Goal: Task Accomplishment & Management: Manage account settings

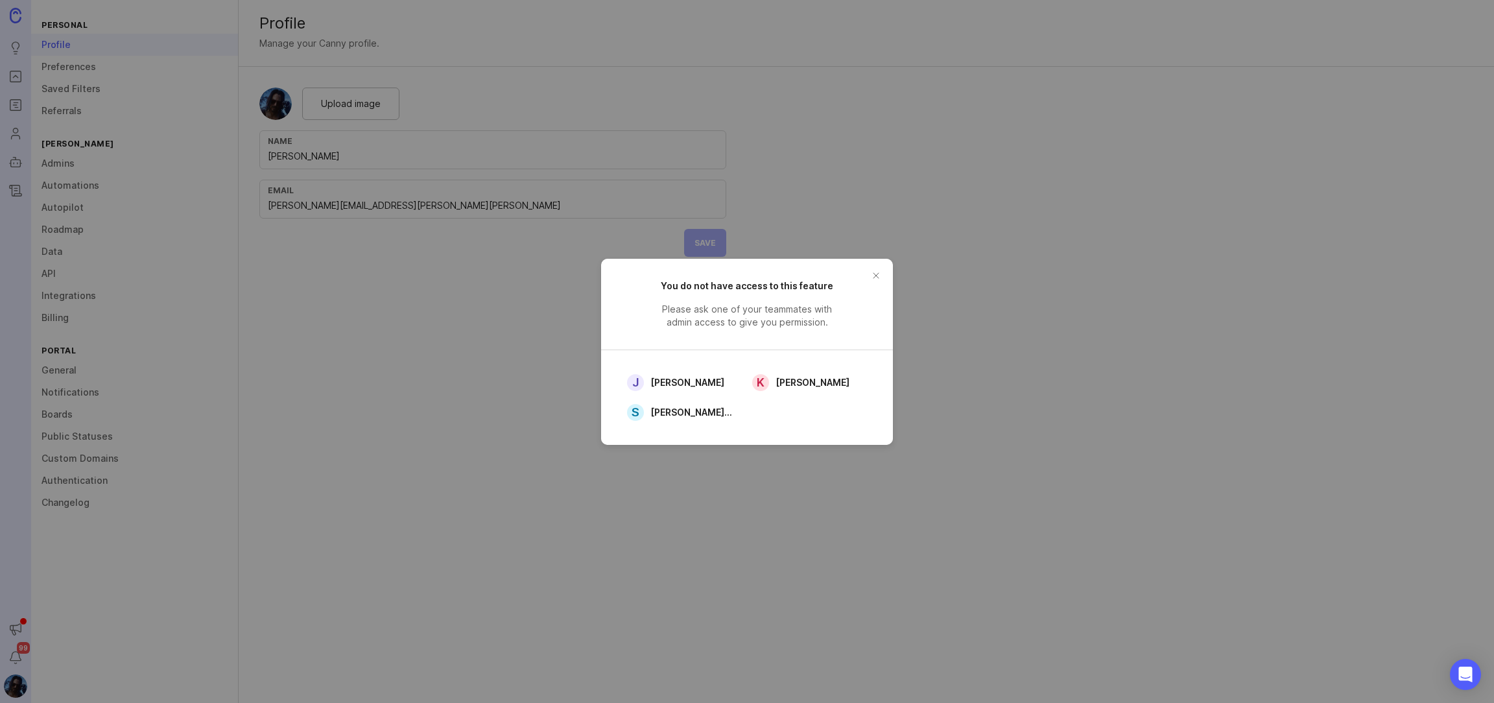
click at [876, 269] on button "close button" at bounding box center [876, 275] width 21 height 21
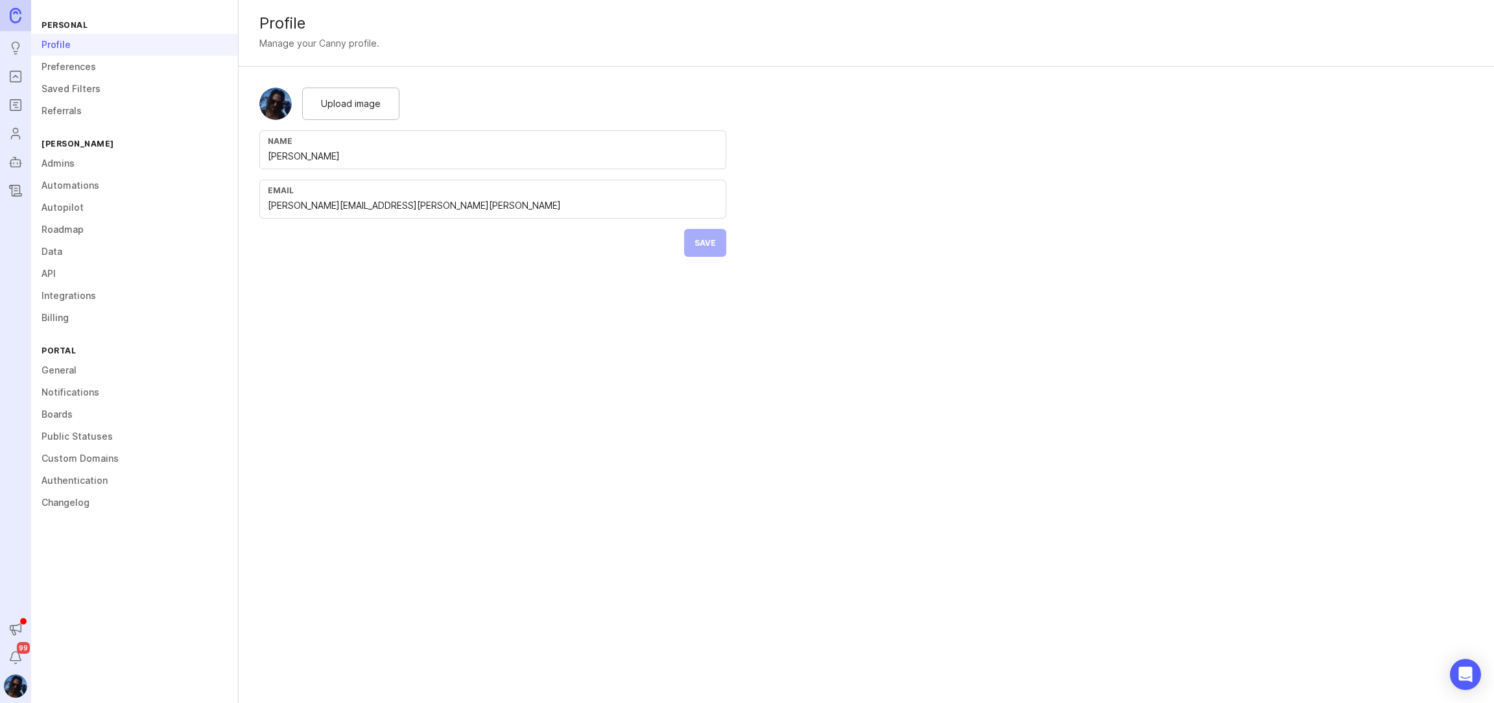
click at [68, 68] on link "Preferences" at bounding box center [134, 67] width 207 height 22
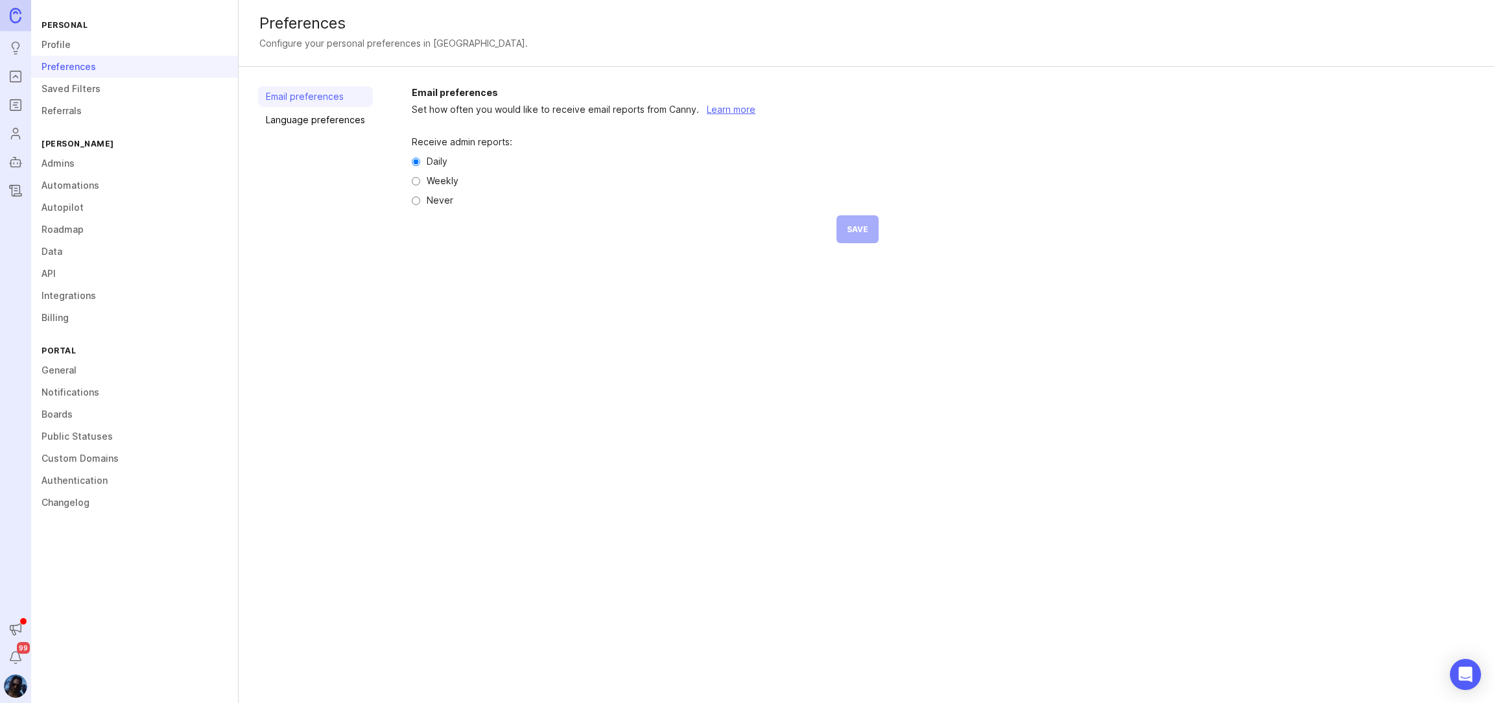
click at [73, 84] on link "Saved Filters" at bounding box center [134, 89] width 207 height 22
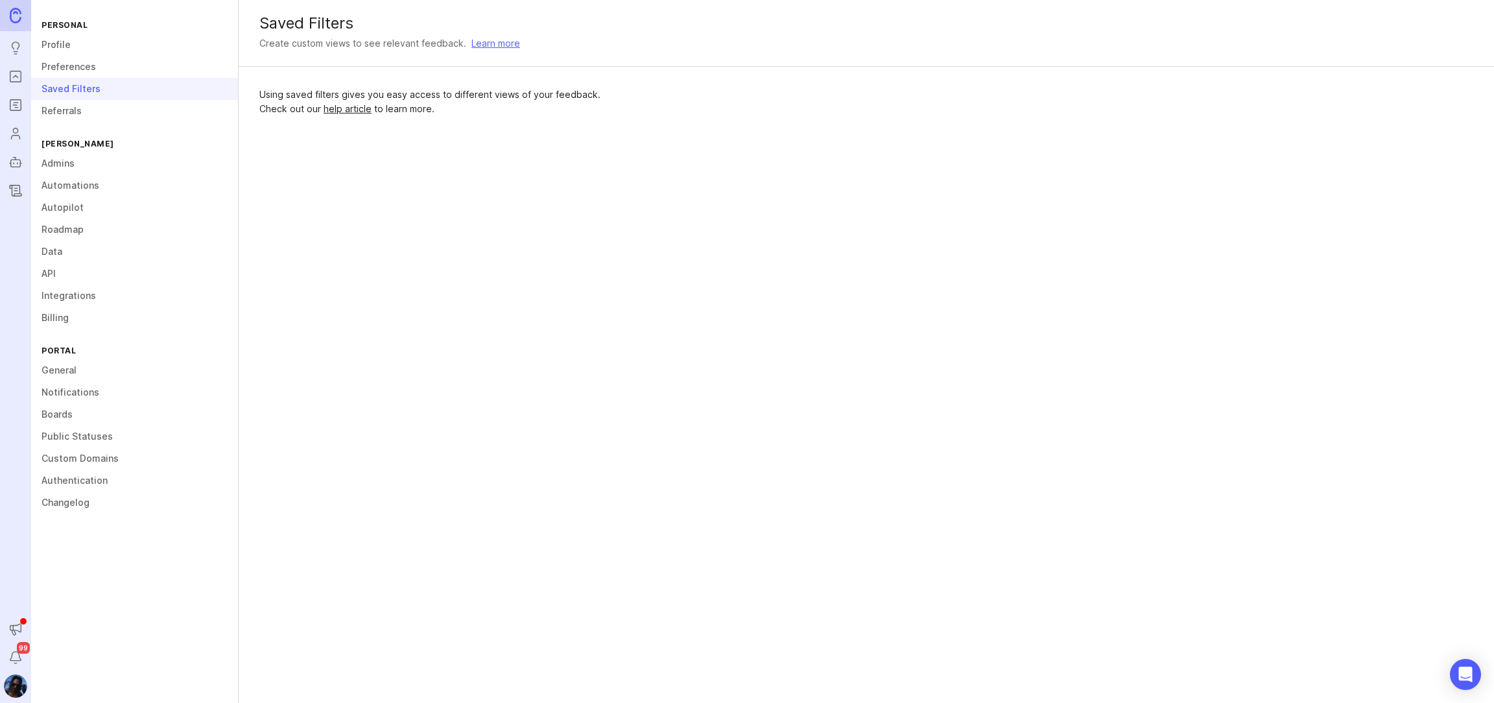
click at [71, 169] on link "Admins" at bounding box center [134, 163] width 207 height 22
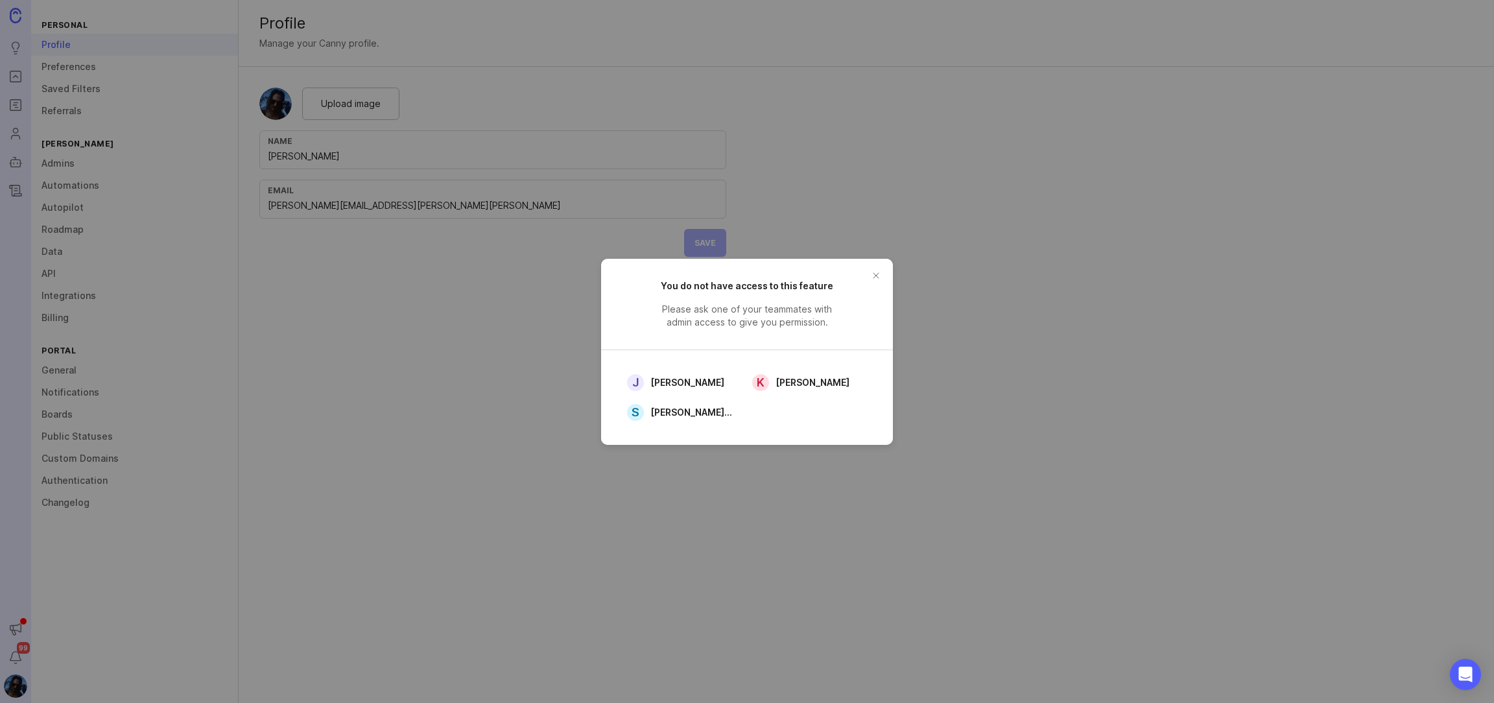
click at [876, 274] on button "close button" at bounding box center [876, 275] width 21 height 21
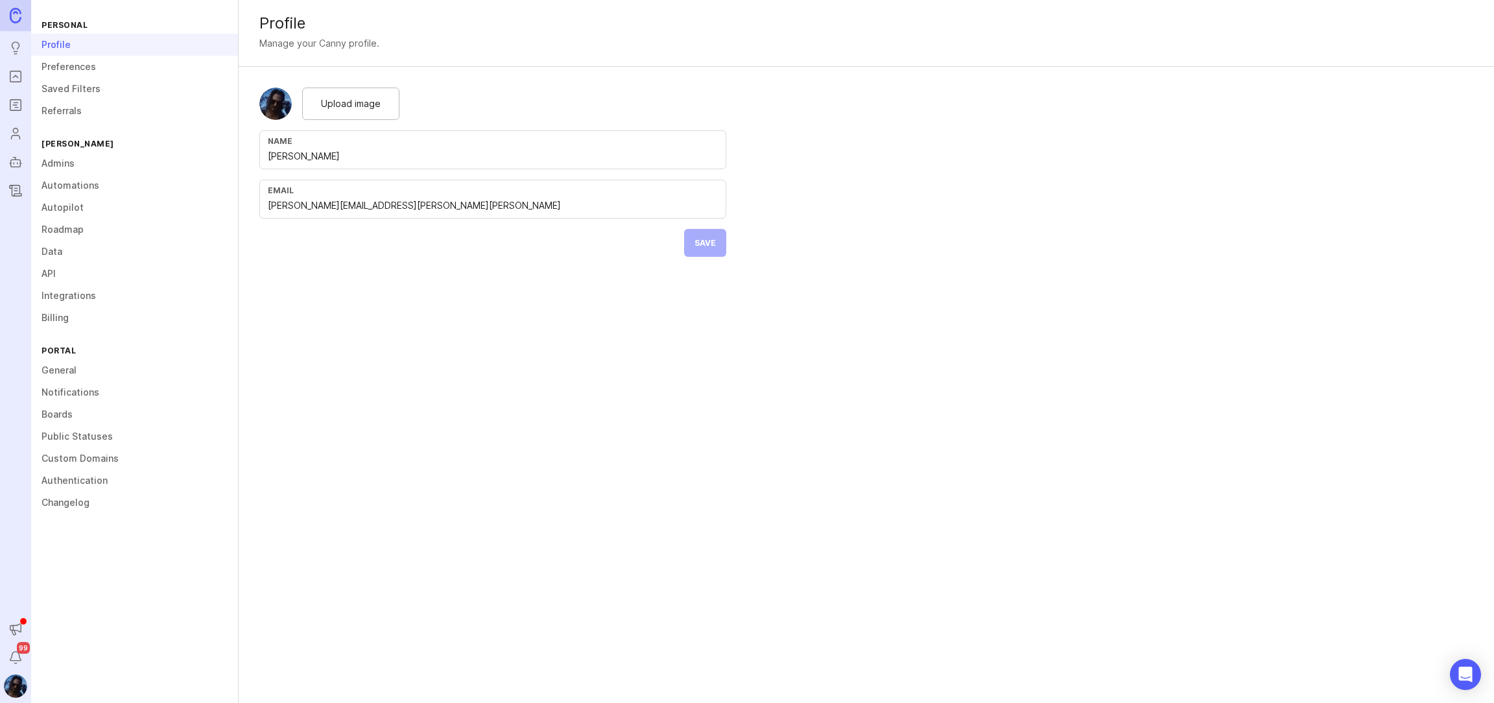
click at [78, 163] on link "Admins" at bounding box center [134, 163] width 207 height 22
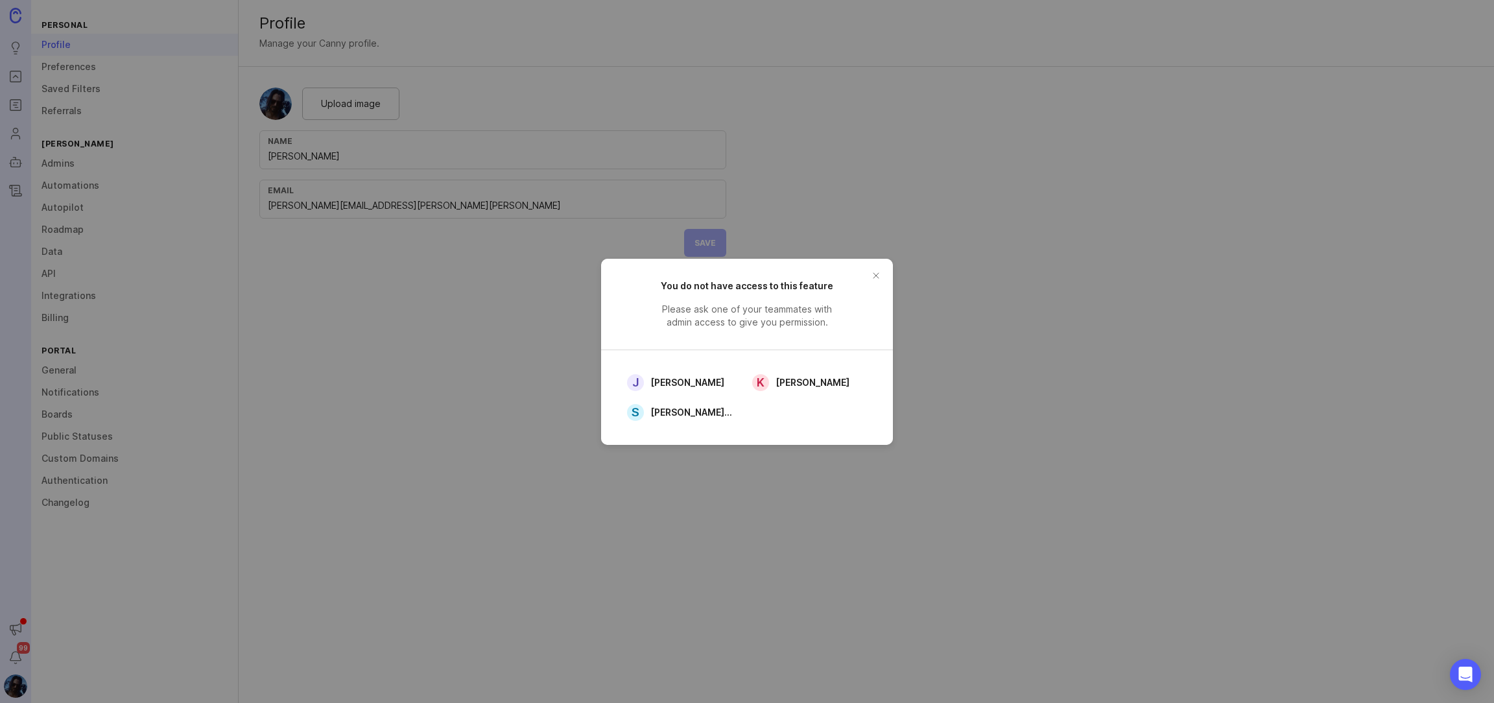
click at [877, 274] on button "close button" at bounding box center [876, 275] width 21 height 21
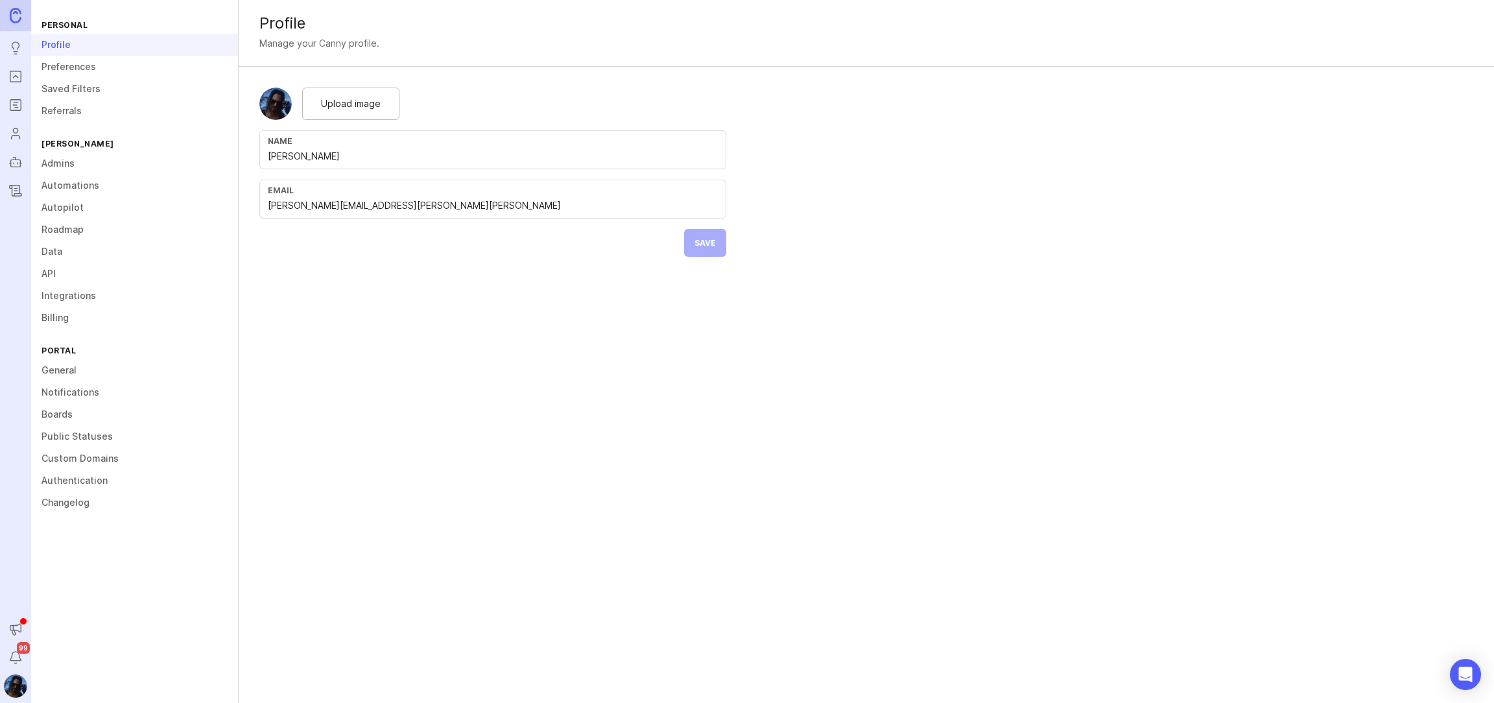
click at [71, 184] on link "Automations" at bounding box center [134, 185] width 207 height 22
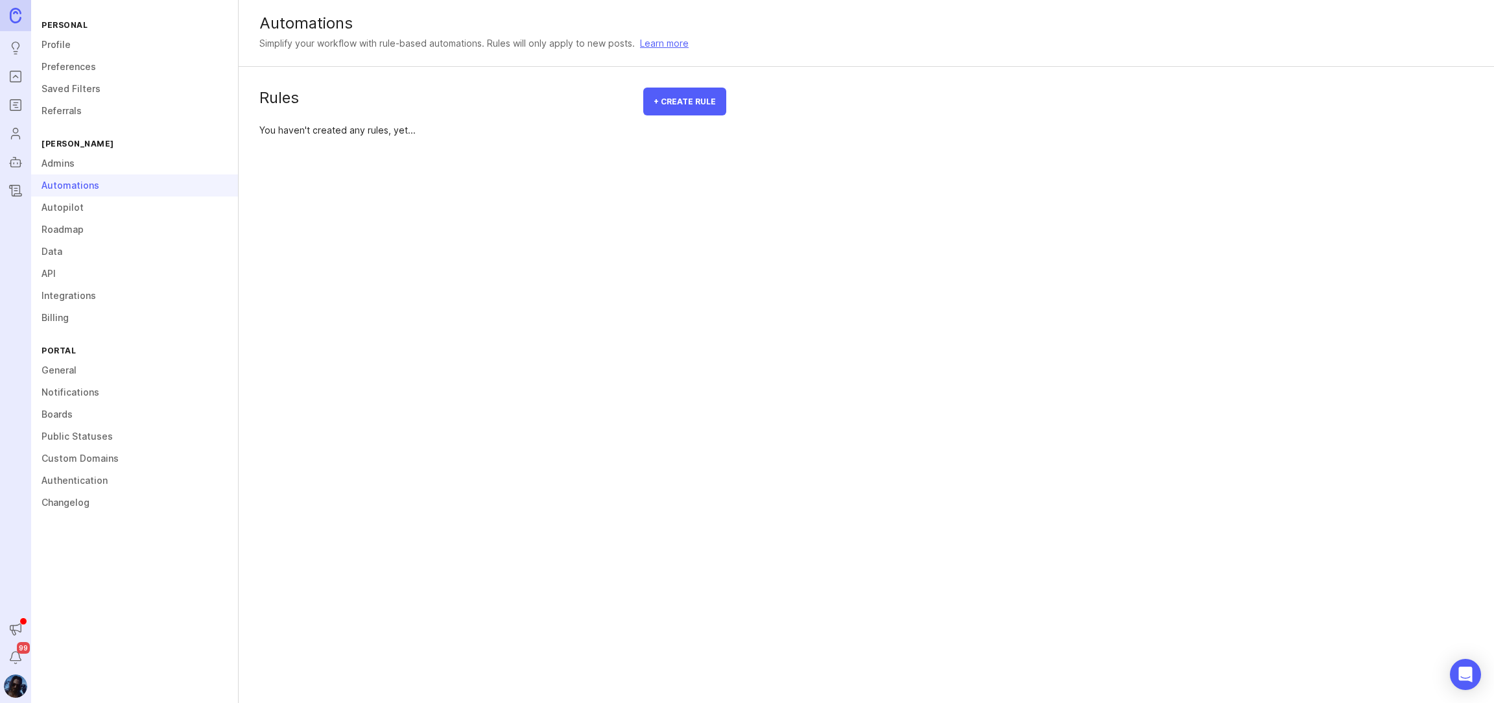
click at [71, 204] on link "Autopilot" at bounding box center [134, 208] width 207 height 22
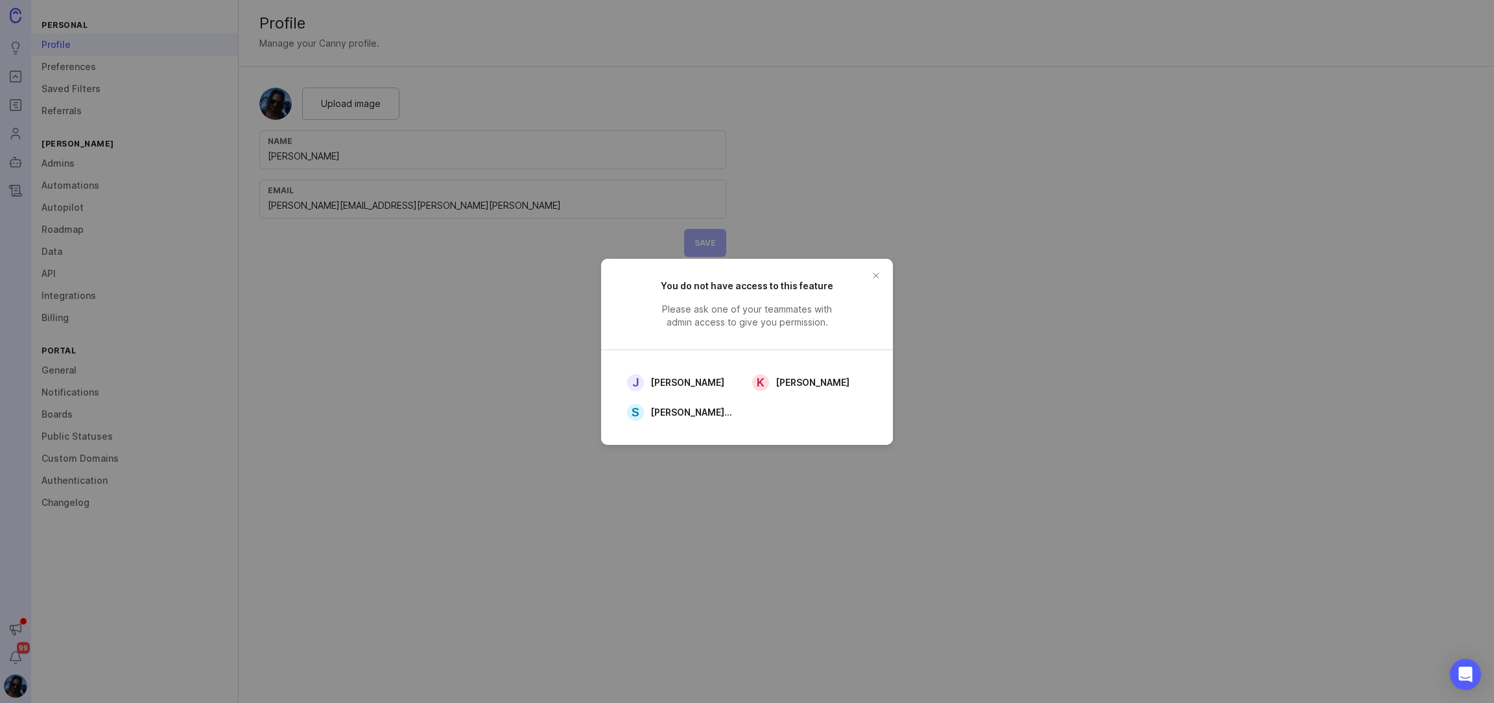
click at [880, 276] on button "close button" at bounding box center [876, 275] width 21 height 21
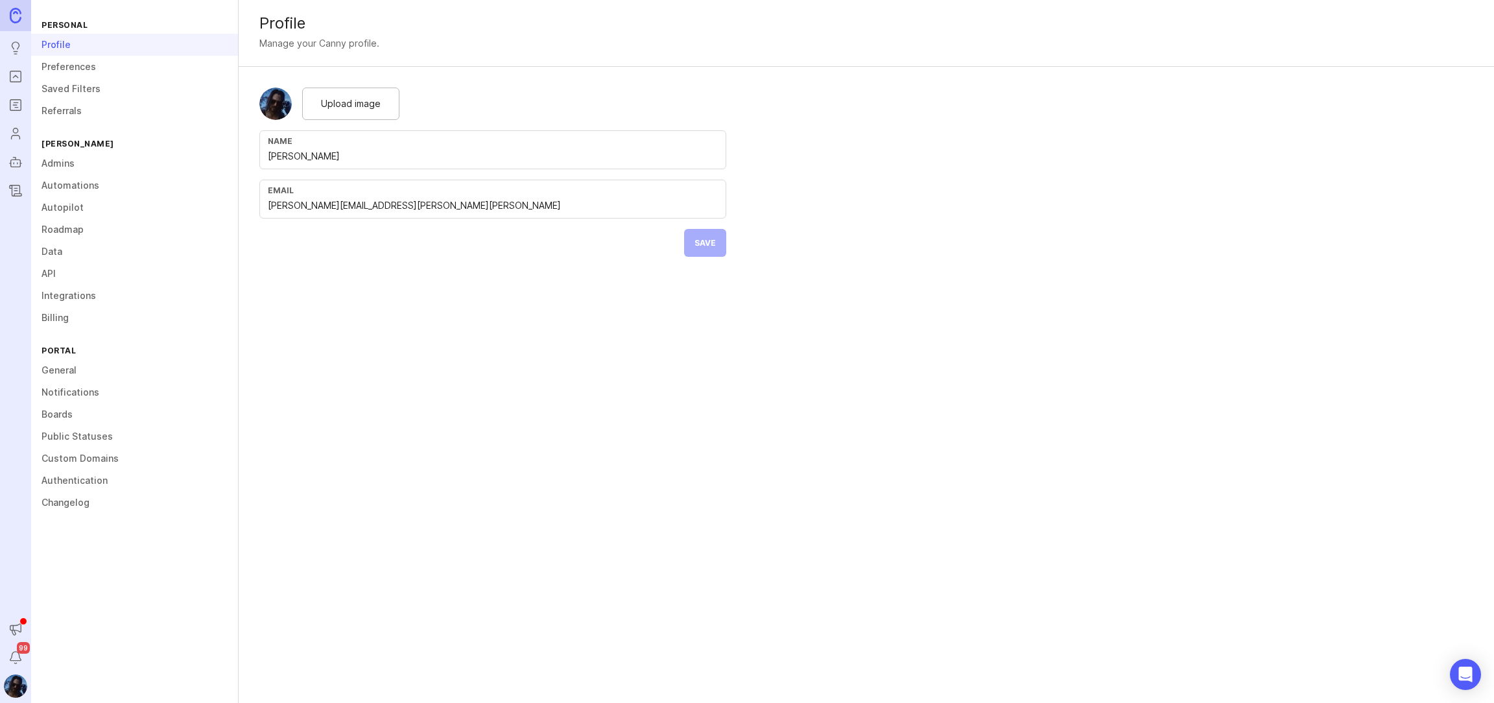
click at [102, 254] on link "Data" at bounding box center [134, 252] width 207 height 22
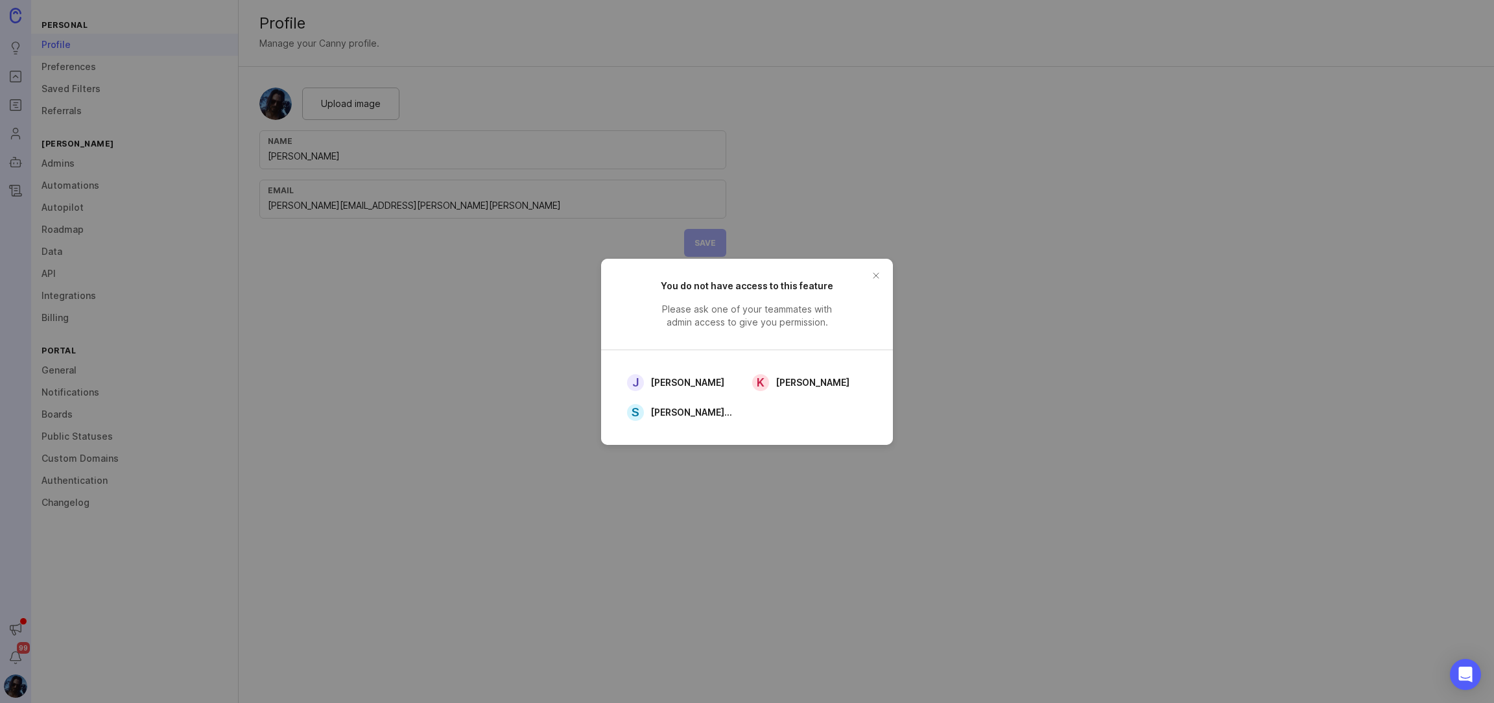
click at [868, 276] on button "close button" at bounding box center [876, 275] width 21 height 21
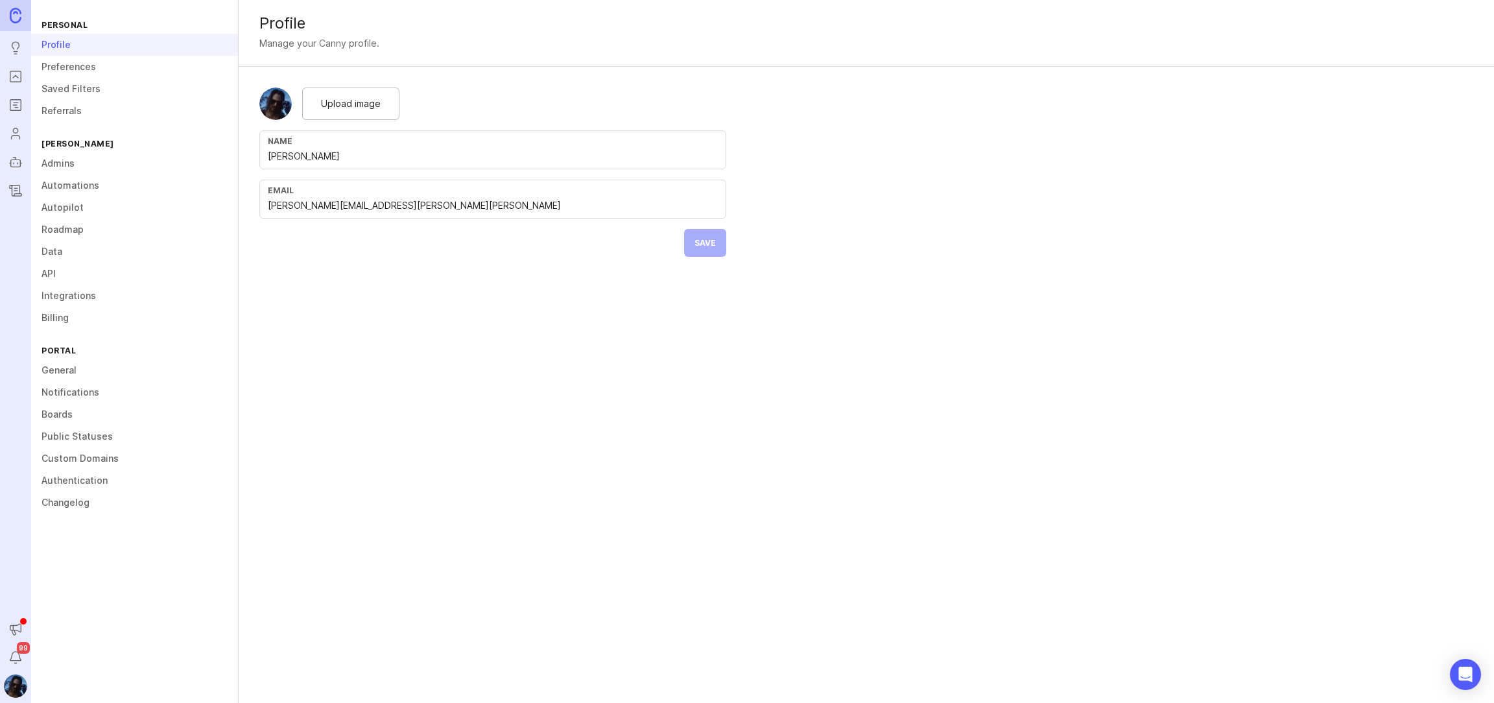
click at [93, 276] on link "API" at bounding box center [134, 274] width 207 height 22
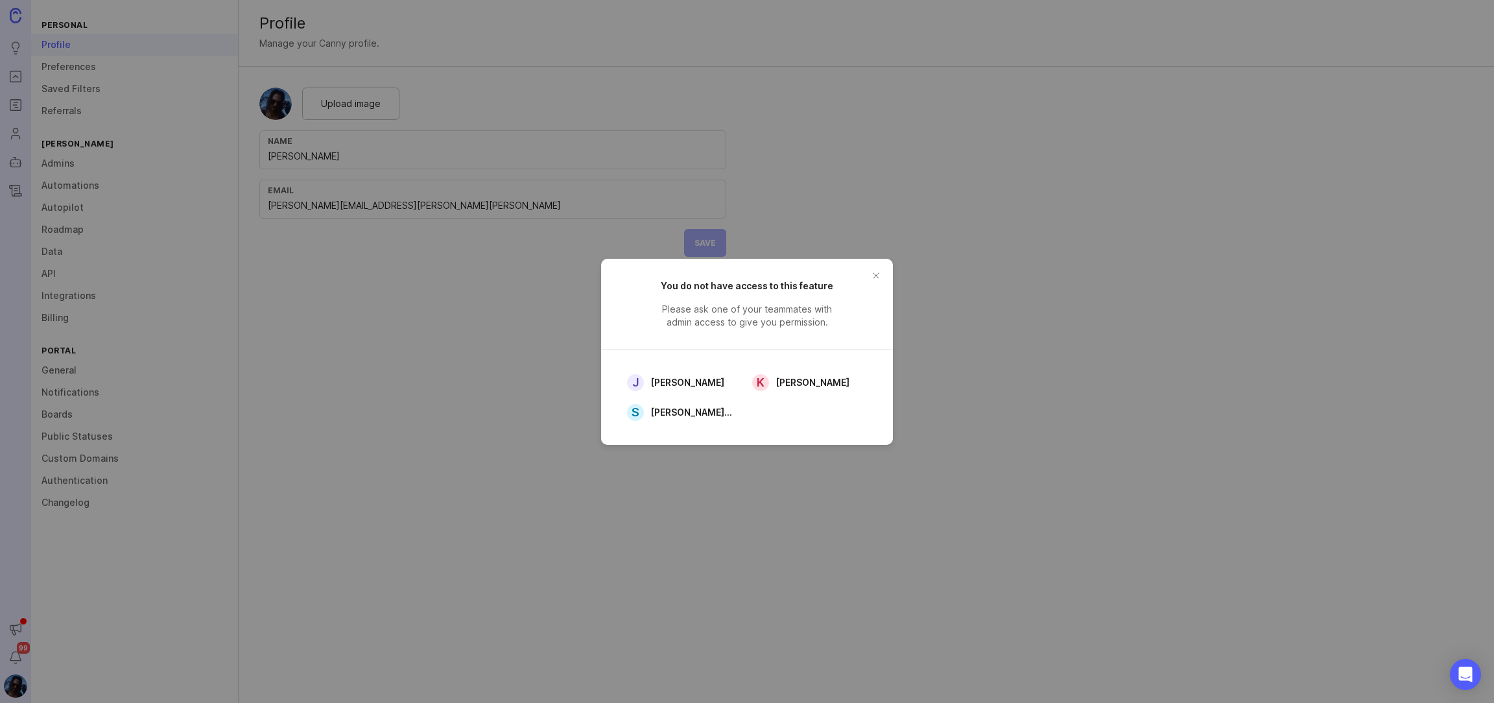
click at [876, 274] on button "close button" at bounding box center [876, 275] width 21 height 21
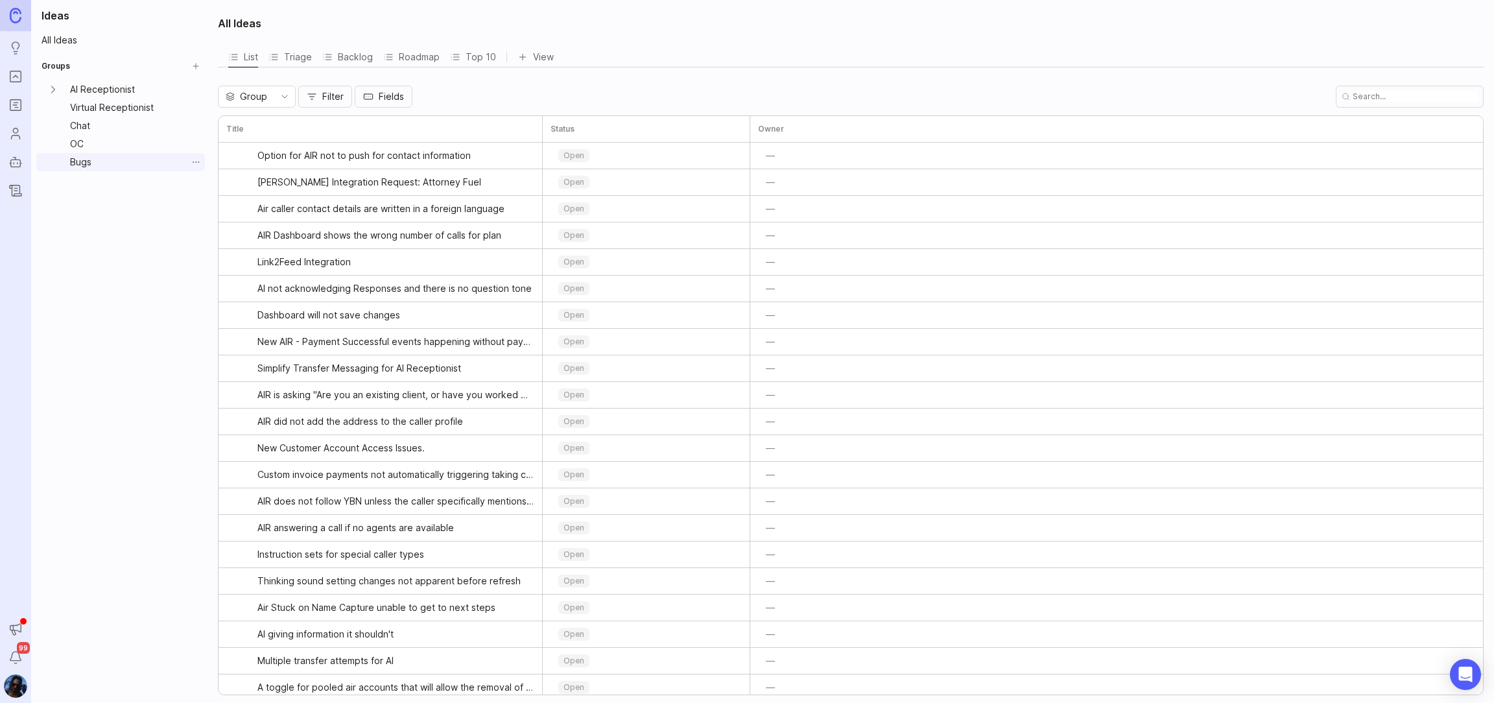
click at [95, 161] on link "Bugs" at bounding box center [126, 162] width 122 height 18
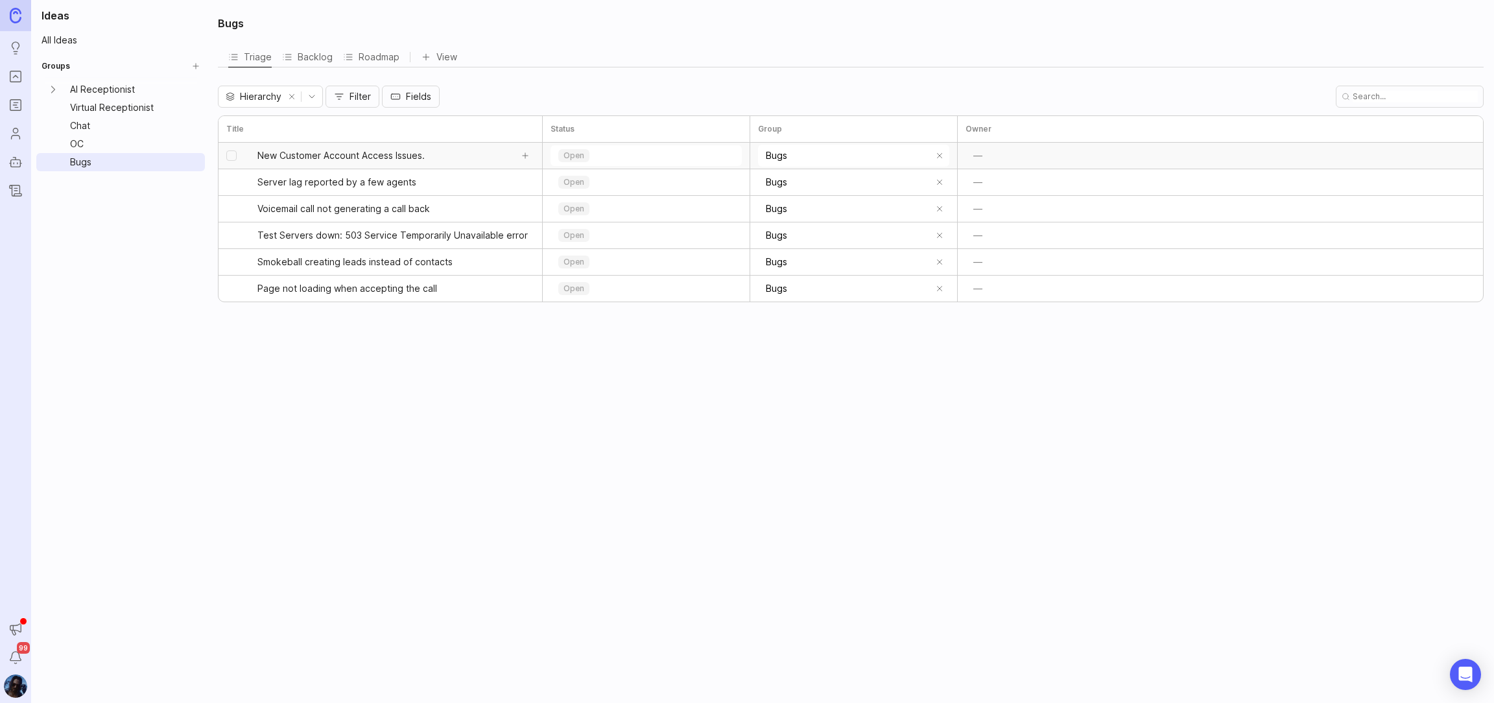
click at [336, 155] on span "New Customer Account Access Issues." at bounding box center [340, 155] width 167 height 13
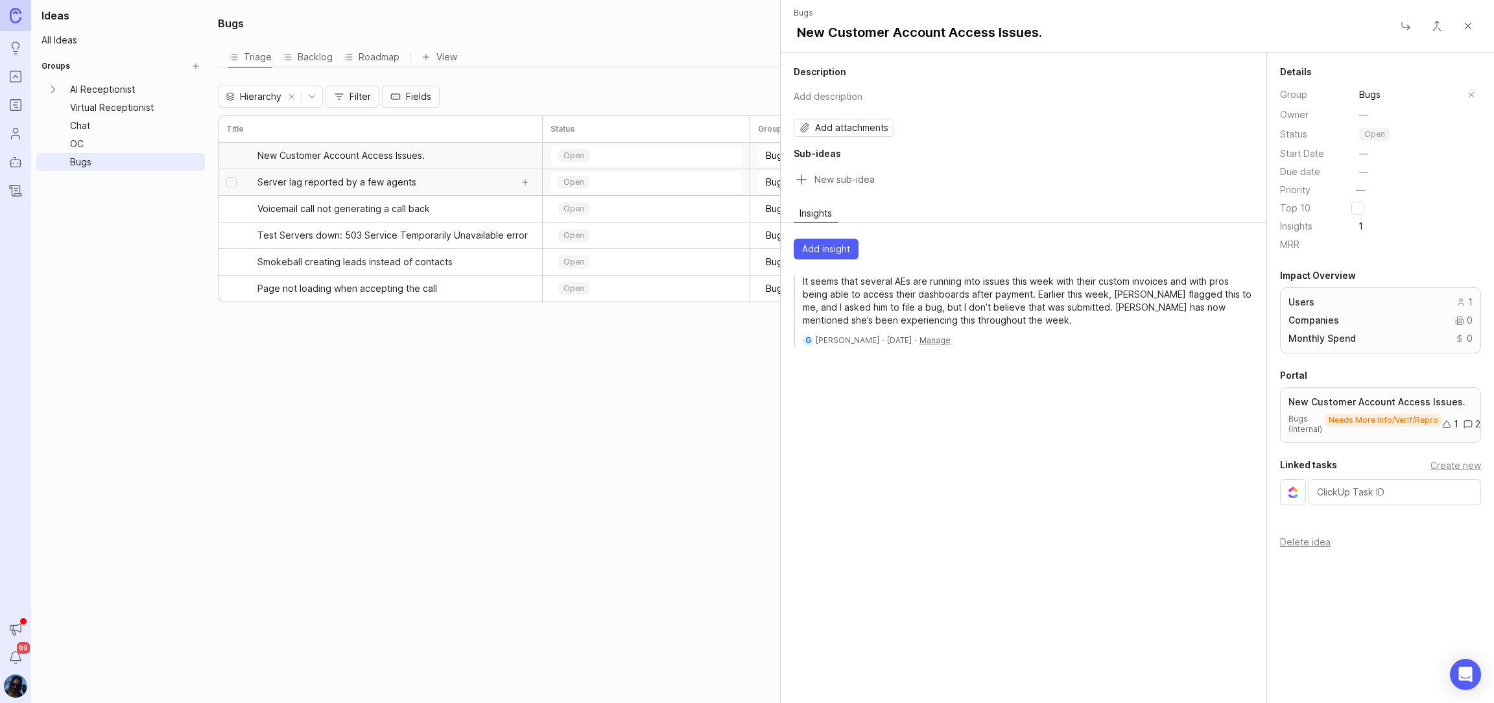
click at [373, 184] on span "Server lag reported by a few agents" at bounding box center [336, 182] width 159 height 13
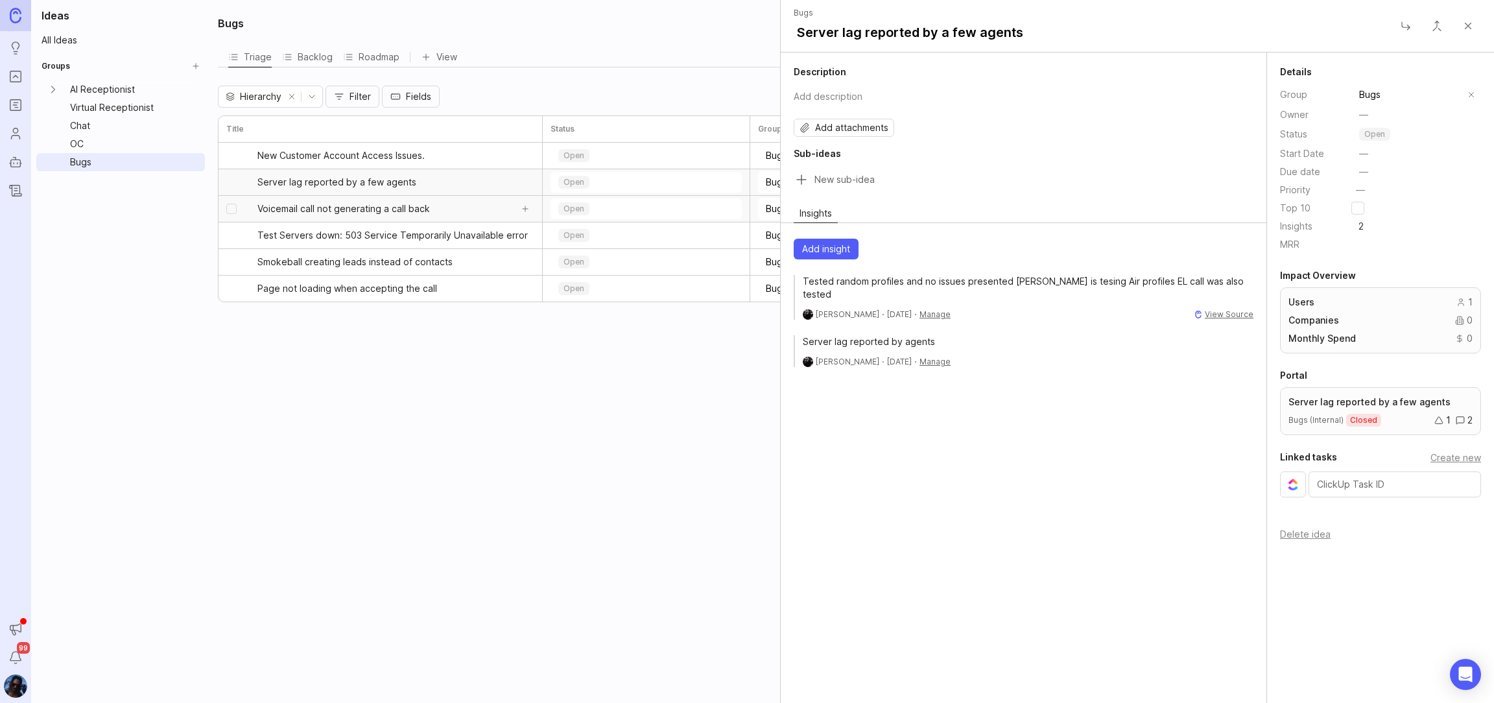
click at [373, 212] on span "Voicemail call not generating a call back" at bounding box center [343, 208] width 173 height 13
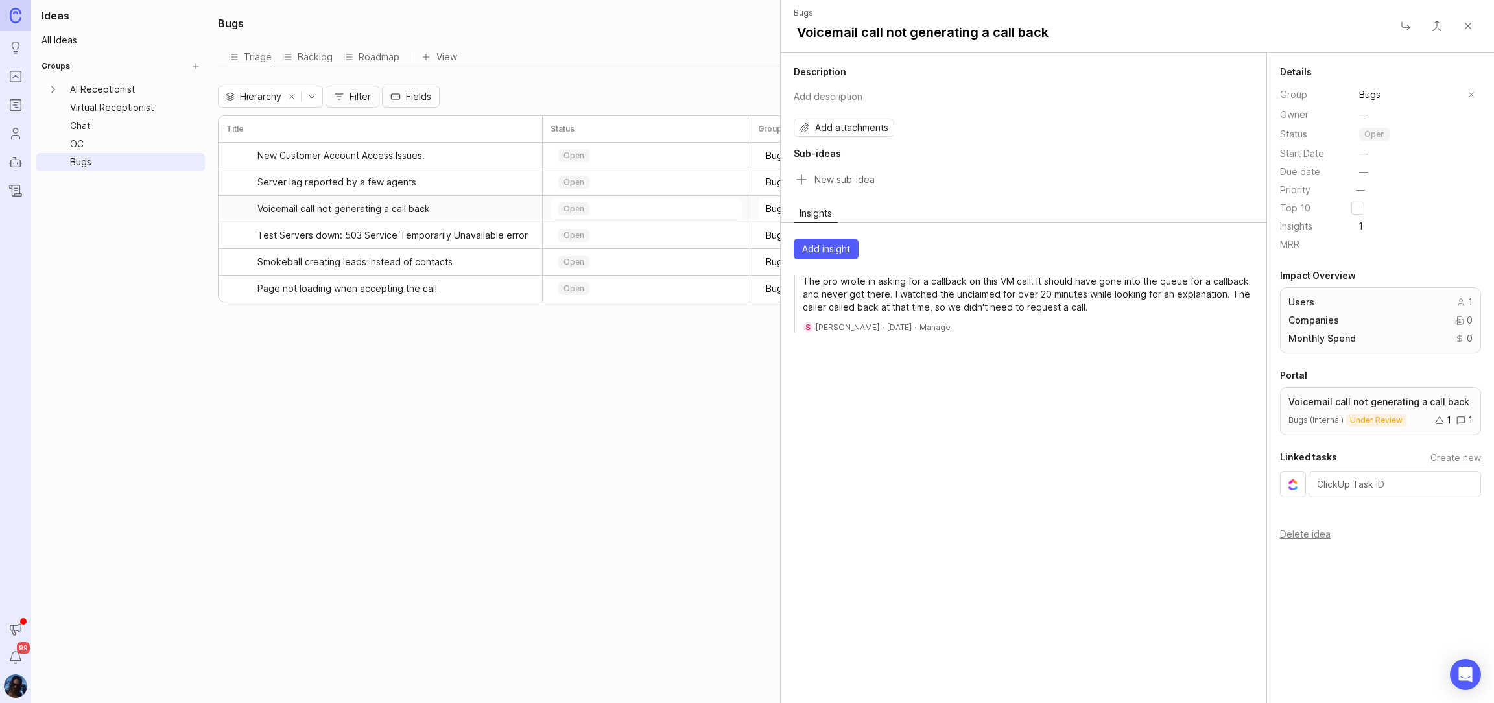
click at [835, 250] on span "Add insight" at bounding box center [826, 249] width 48 height 13
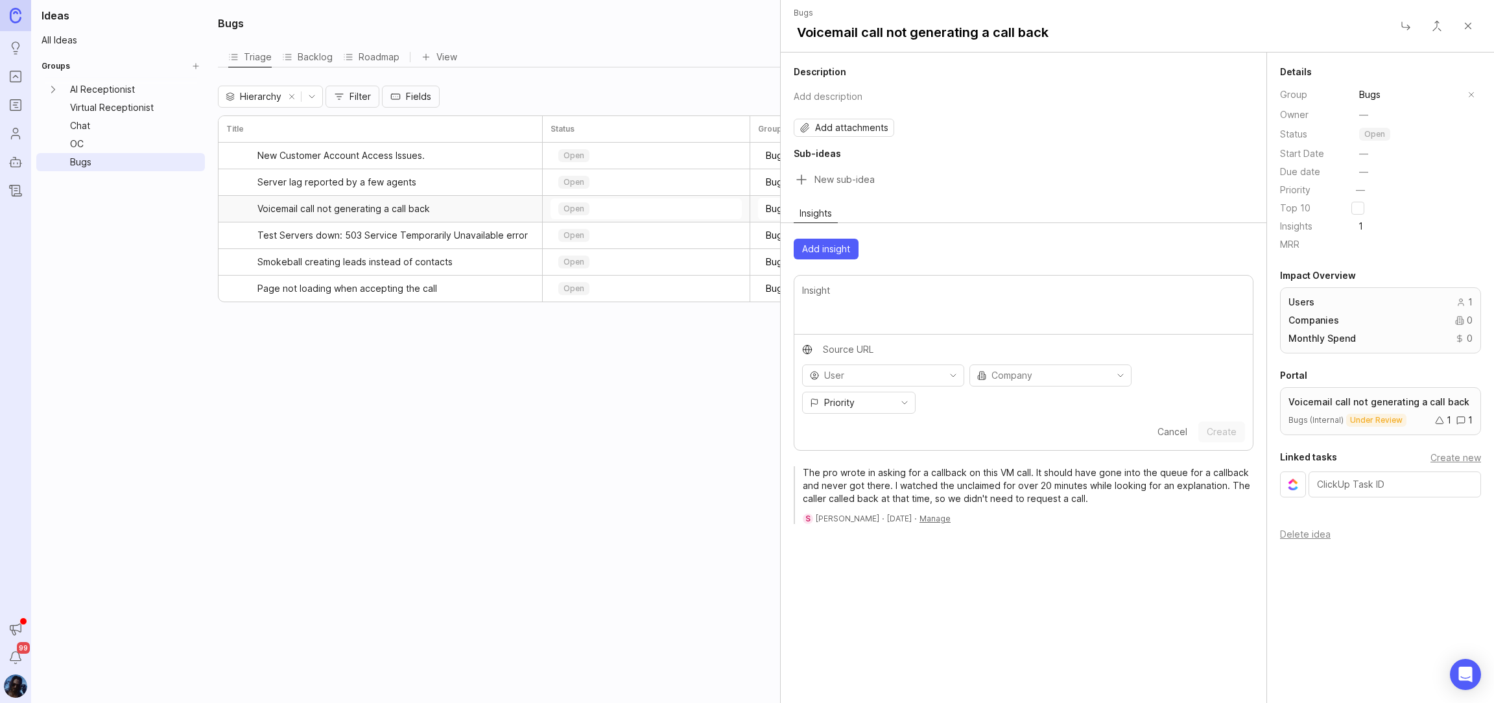
click at [1169, 431] on span "Cancel" at bounding box center [1173, 431] width 30 height 11
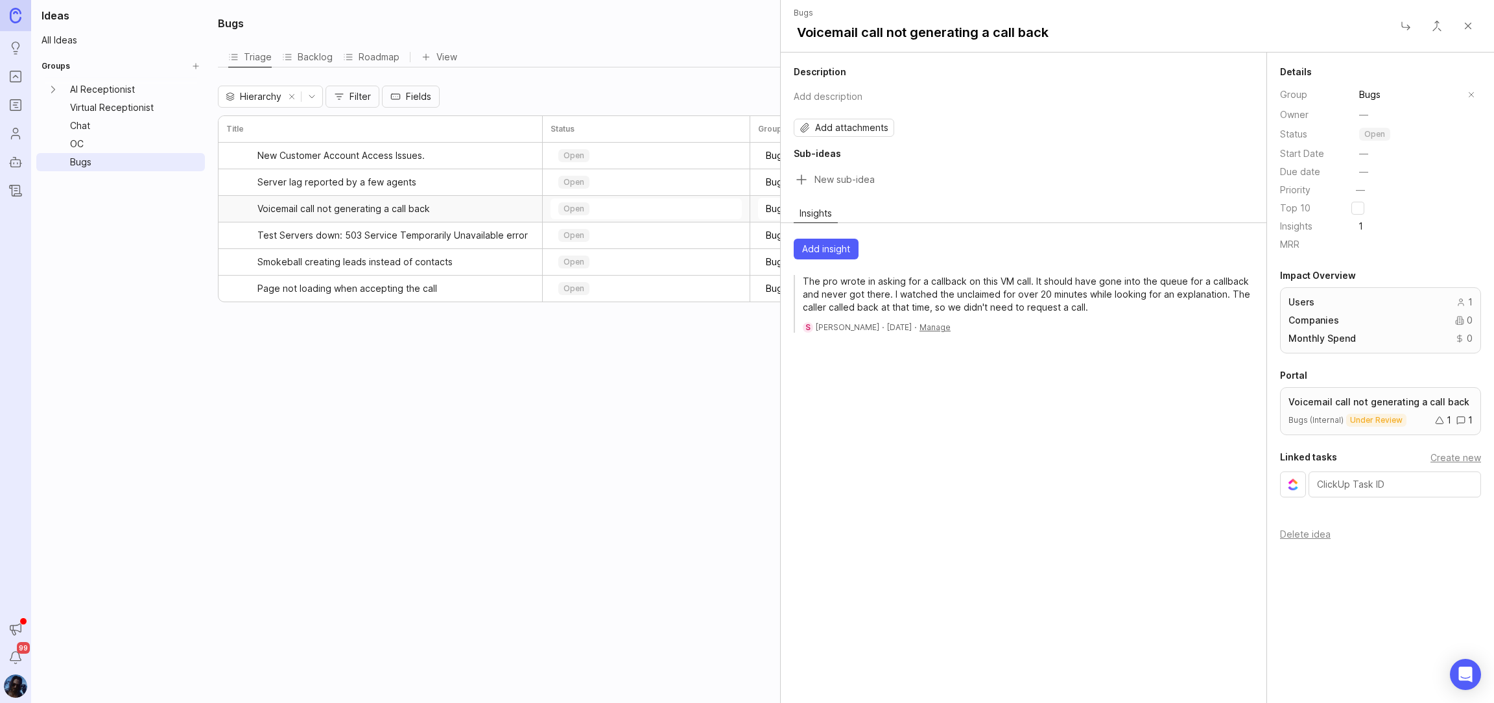
click at [12, 42] on icon "Ideas" at bounding box center [15, 48] width 14 height 16
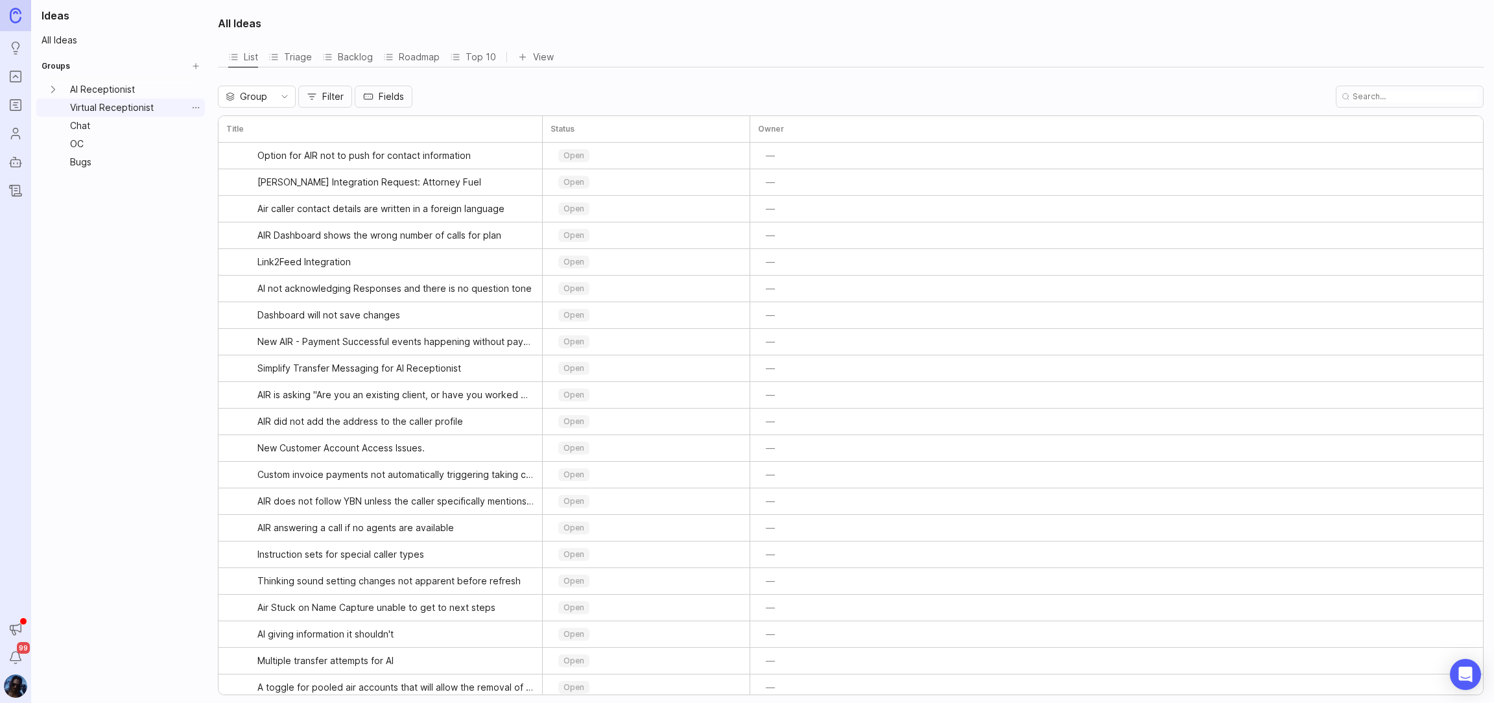
click at [93, 108] on link "Virtual Receptionist" at bounding box center [126, 108] width 122 height 18
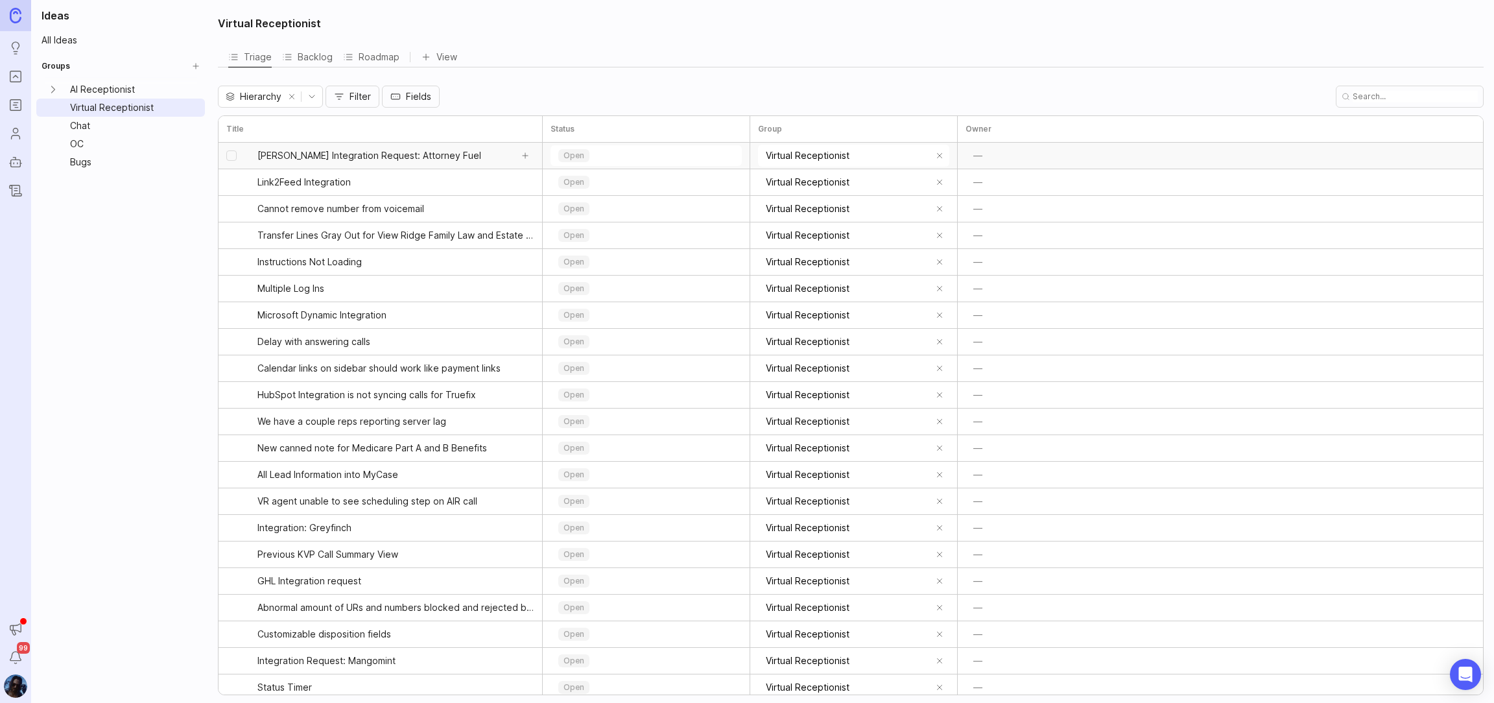
click at [313, 160] on span "[PERSON_NAME] Integration Request: Attorney Fuel" at bounding box center [369, 155] width 224 height 13
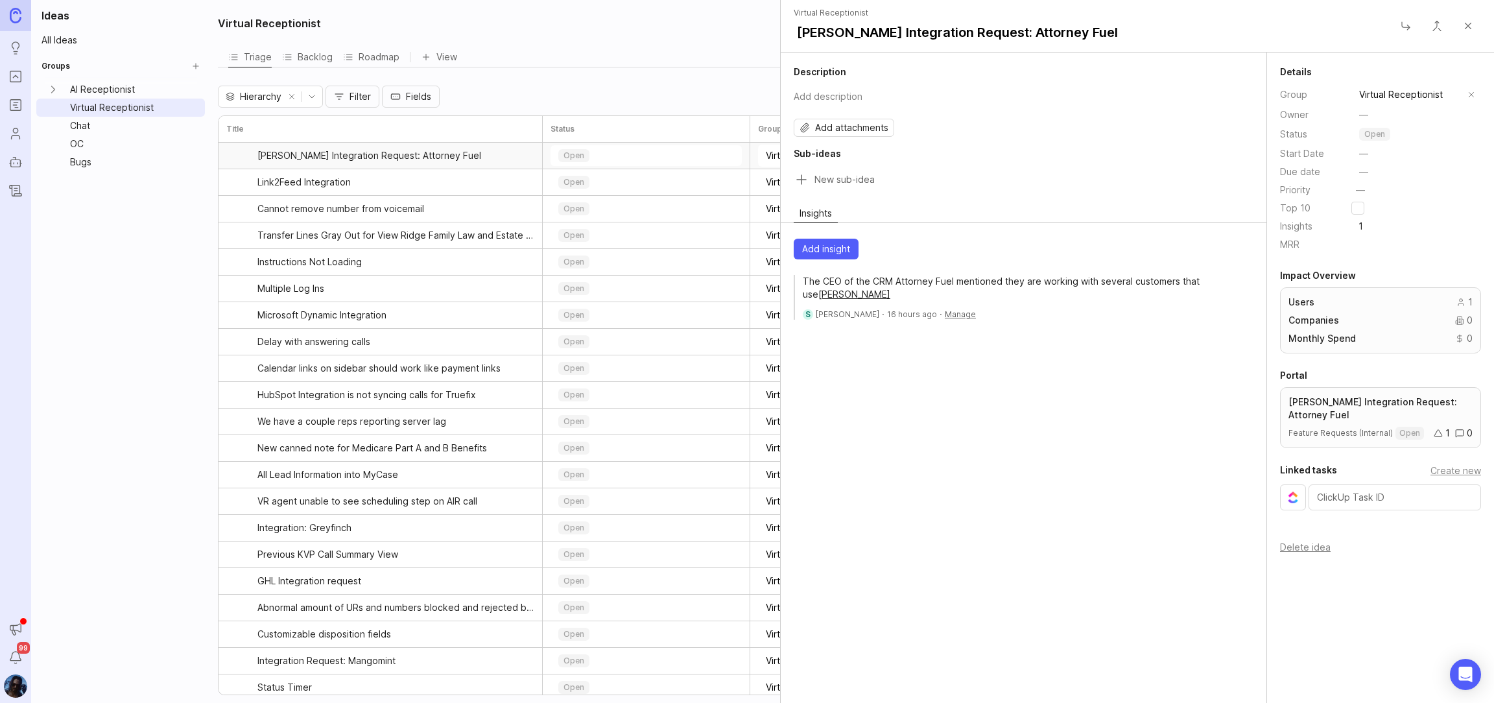
click at [13, 19] on img at bounding box center [16, 15] width 12 height 15
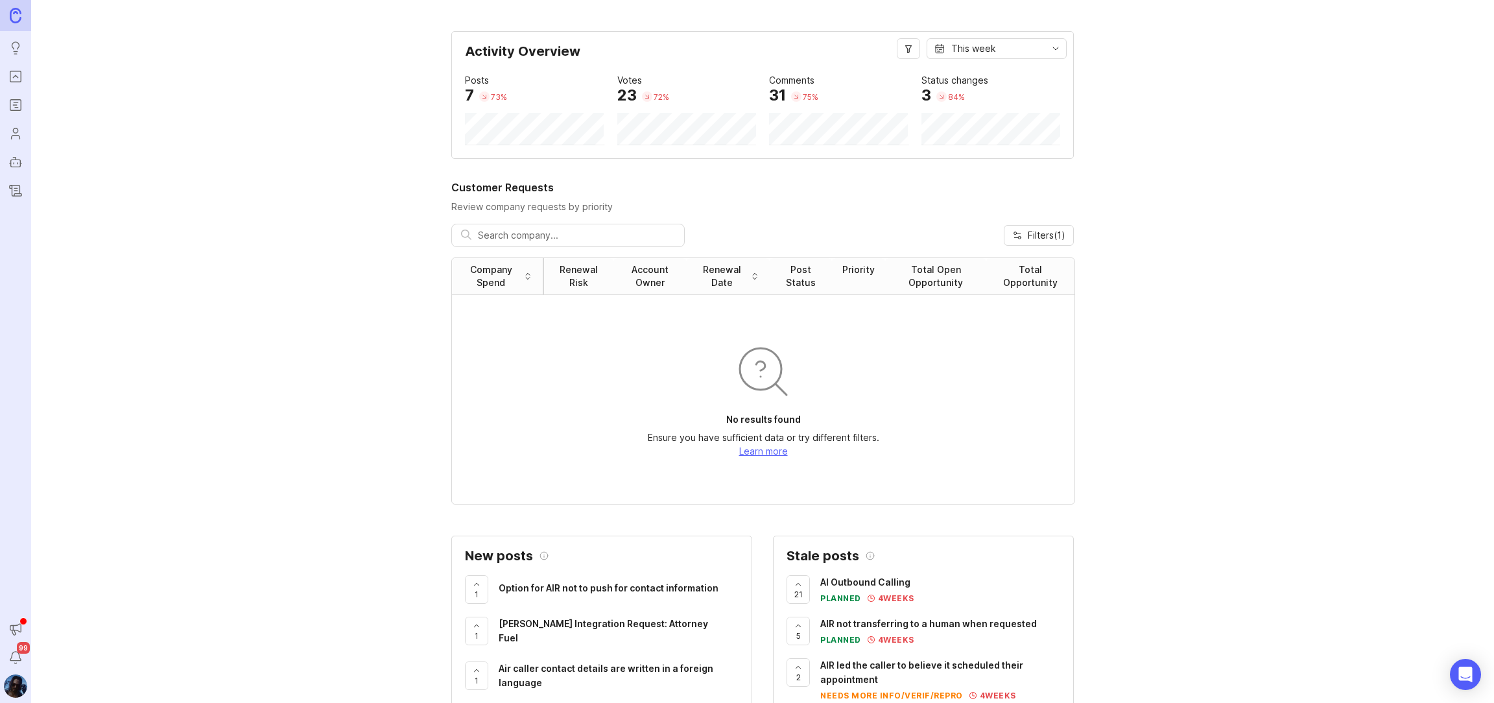
click at [558, 590] on span "Option for AIR not to push for contact information" at bounding box center [609, 587] width 220 height 11
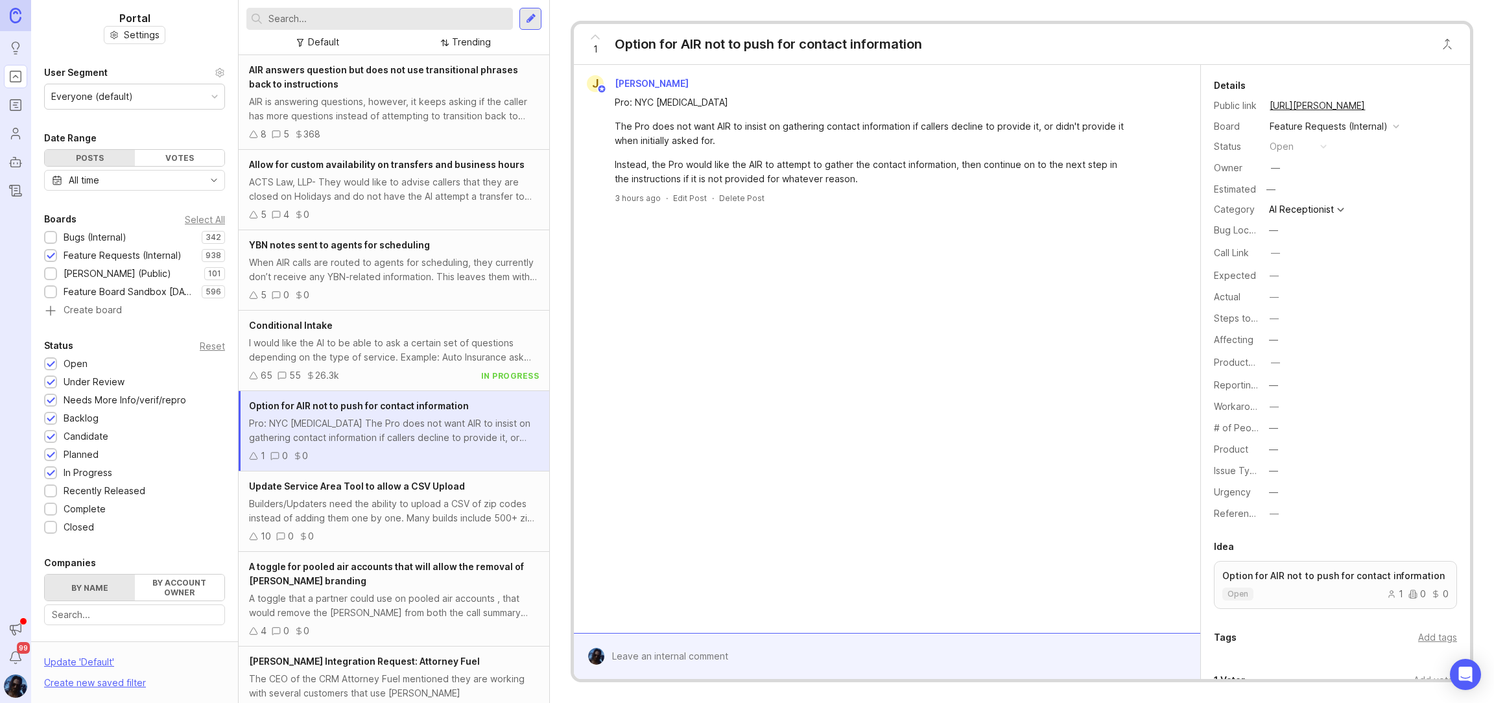
click at [1289, 446] on button "—" at bounding box center [1297, 449] width 65 height 17
click at [1103, 455] on div "J [PERSON_NAME] Pro: NYC [MEDICAL_DATA] The Pro does not want AIR to insist on …" at bounding box center [887, 349] width 627 height 568
click at [1291, 471] on button "—" at bounding box center [1297, 470] width 65 height 17
click at [1108, 479] on div "J [PERSON_NAME] Pro: NYC [MEDICAL_DATA] The Pro does not want AIR to insist on …" at bounding box center [887, 349] width 627 height 568
click at [1280, 492] on button "—" at bounding box center [1297, 492] width 65 height 17
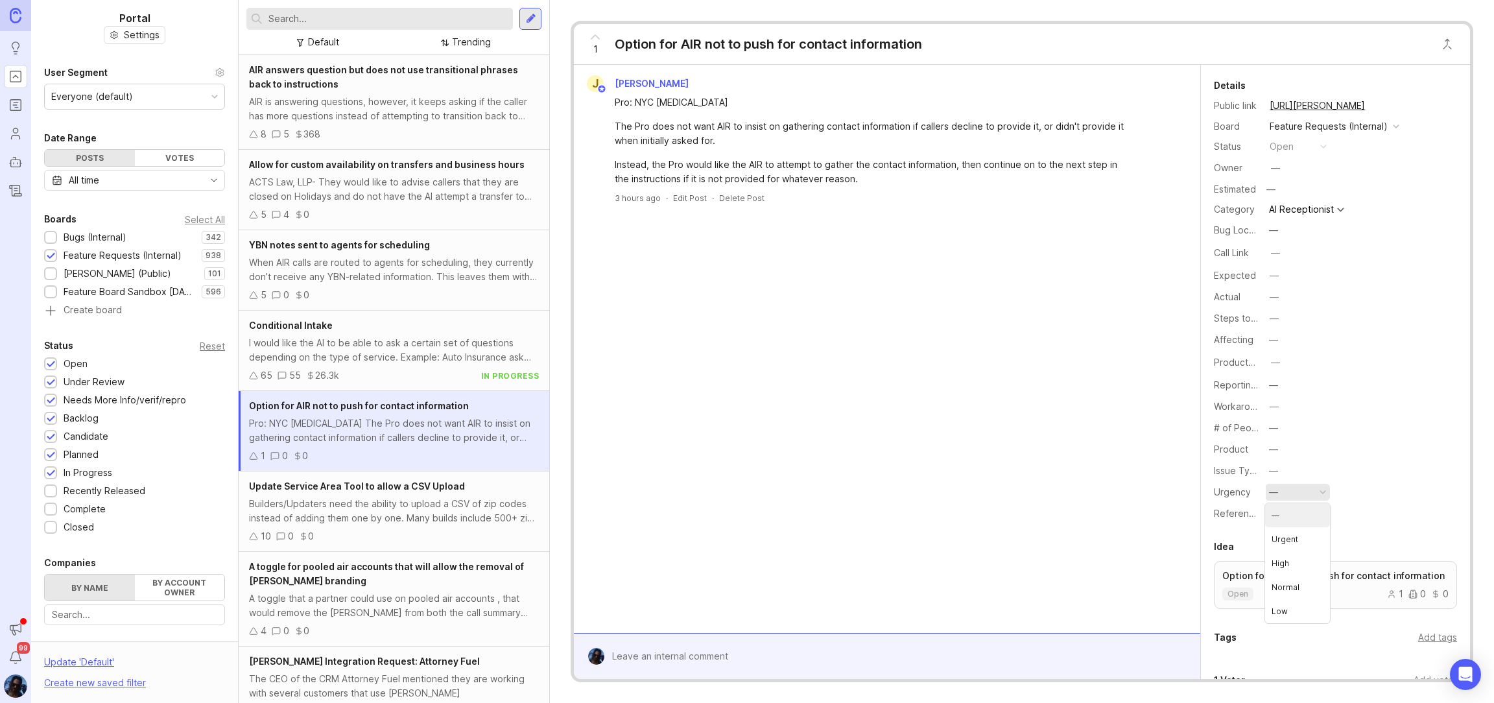
click at [1087, 479] on div "J [PERSON_NAME] Pro: NYC [MEDICAL_DATA] The Pro does not want AIR to insist on …" at bounding box center [887, 349] width 627 height 568
click at [1085, 481] on div "J [PERSON_NAME] Pro: NYC [MEDICAL_DATA] The Pro does not want AIR to insist on …" at bounding box center [887, 349] width 627 height 568
click at [1282, 427] on button "—" at bounding box center [1297, 428] width 65 height 17
drag, startPoint x: 1038, startPoint y: 431, endPoint x: 1127, endPoint y: 445, distance: 90.0
click at [1042, 431] on div "J [PERSON_NAME] Pro: NYC [MEDICAL_DATA] The Pro does not want AIR to insist on …" at bounding box center [887, 349] width 627 height 568
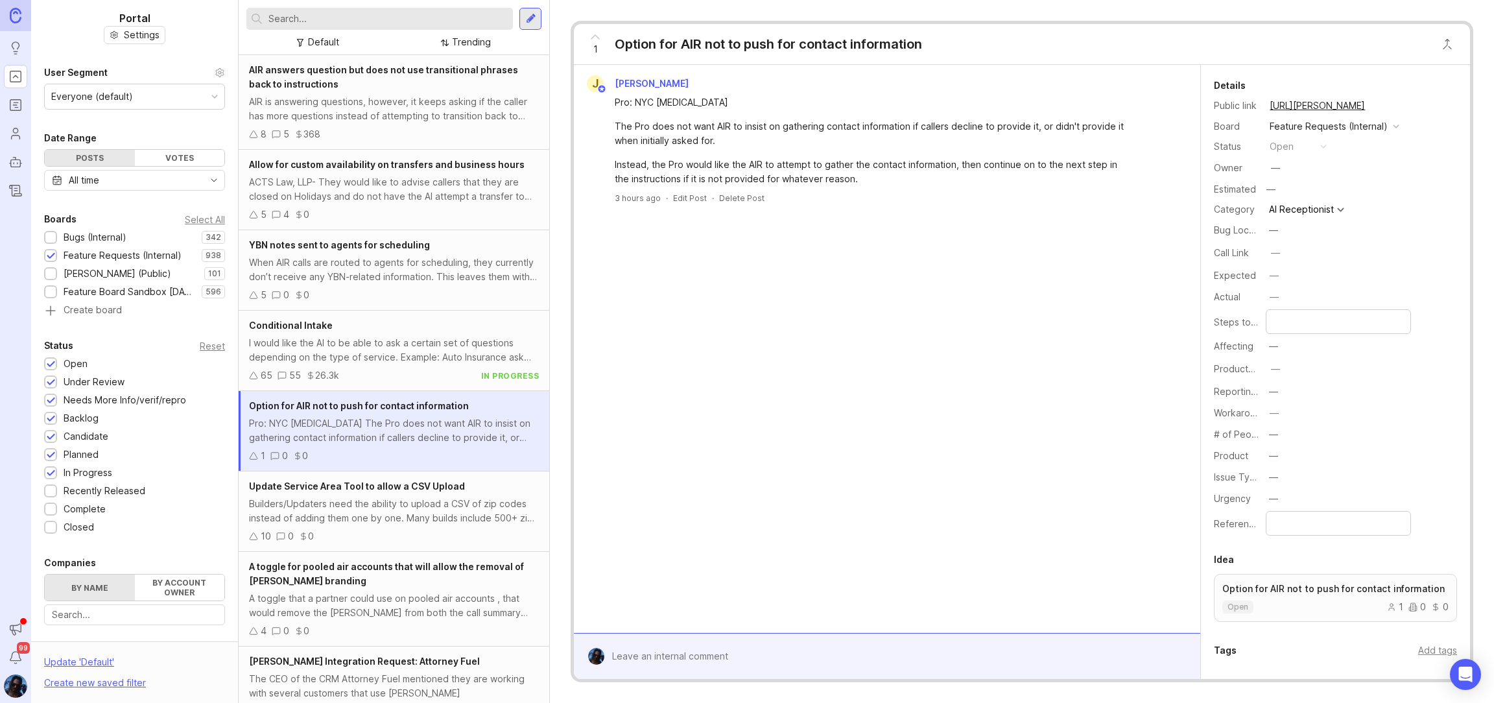
click at [1279, 346] on button "—" at bounding box center [1297, 346] width 65 height 17
click at [1294, 418] on \(External\) "Pros - Multiple (External)" at bounding box center [1297, 427] width 65 height 24
click at [1302, 348] on div "Pros - Multiple (External)" at bounding box center [1322, 346] width 107 height 14
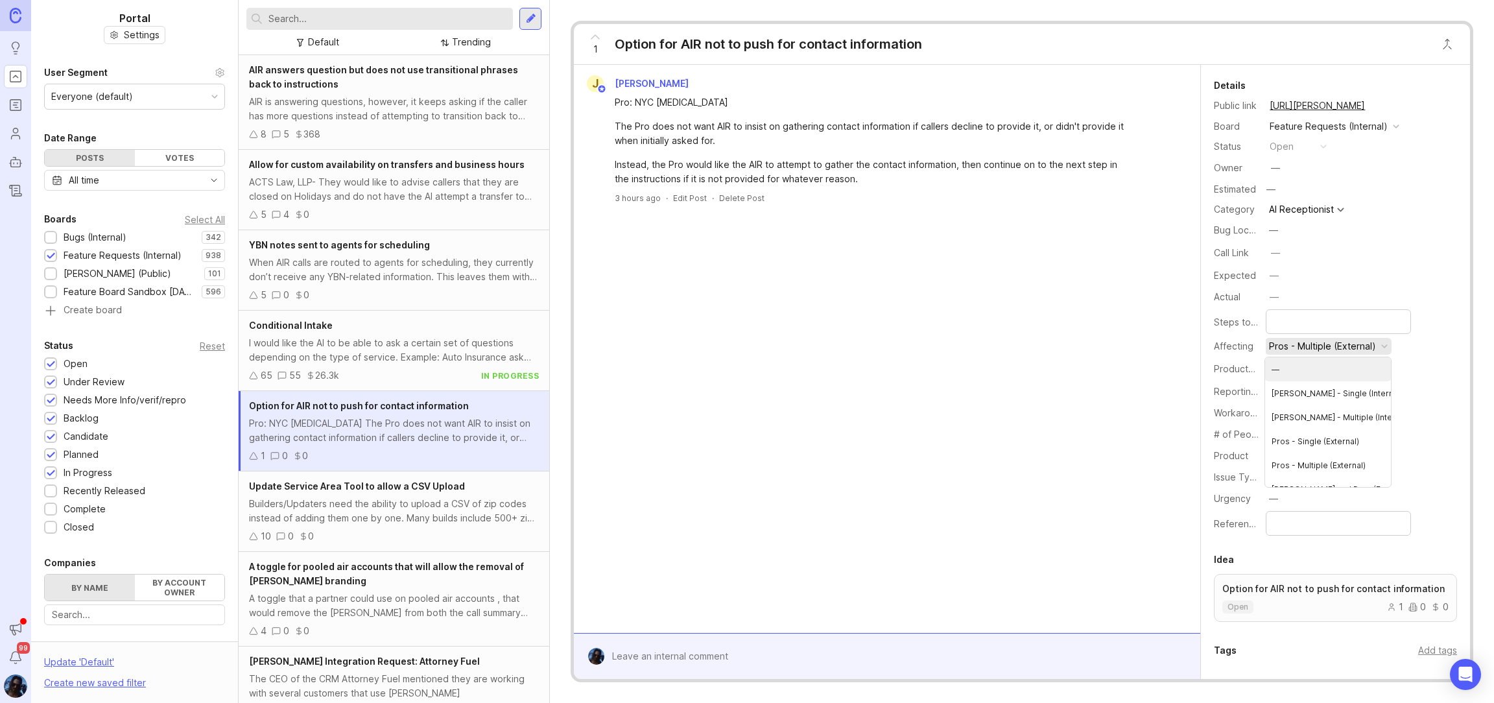
click at [1297, 368] on li "—" at bounding box center [1328, 369] width 126 height 24
click at [1273, 228] on div "—" at bounding box center [1273, 230] width 9 height 14
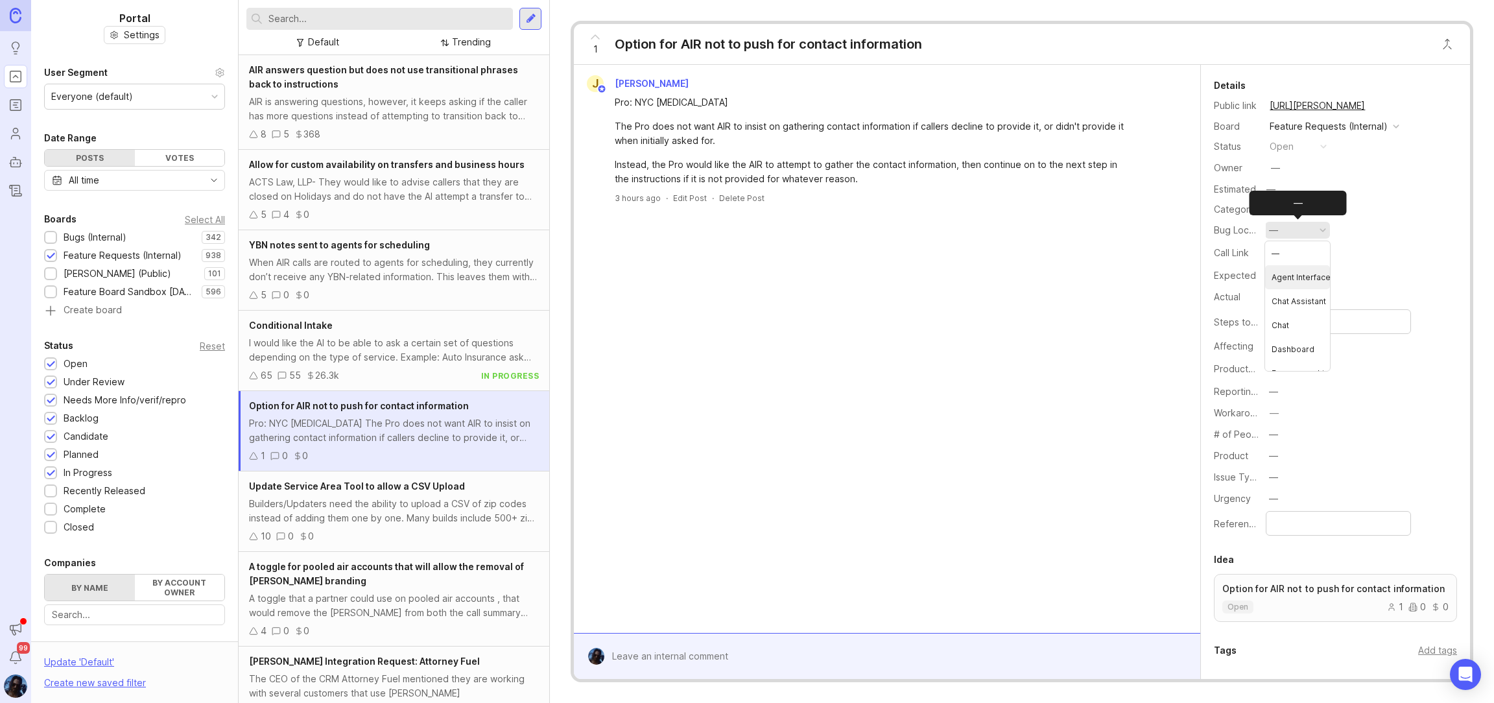
click at [1295, 275] on Page "Agent Interface/Call Page" at bounding box center [1297, 277] width 65 height 24
click at [1302, 235] on div "Agent Interface/Call Page" at bounding box center [1325, 230] width 112 height 14
click at [1299, 256] on li "—" at bounding box center [1330, 253] width 130 height 24
click at [1285, 318] on textarea "Steps to Reproduce" at bounding box center [1338, 322] width 128 height 14
click at [1284, 293] on div "Actual —" at bounding box center [1335, 297] width 243 height 18
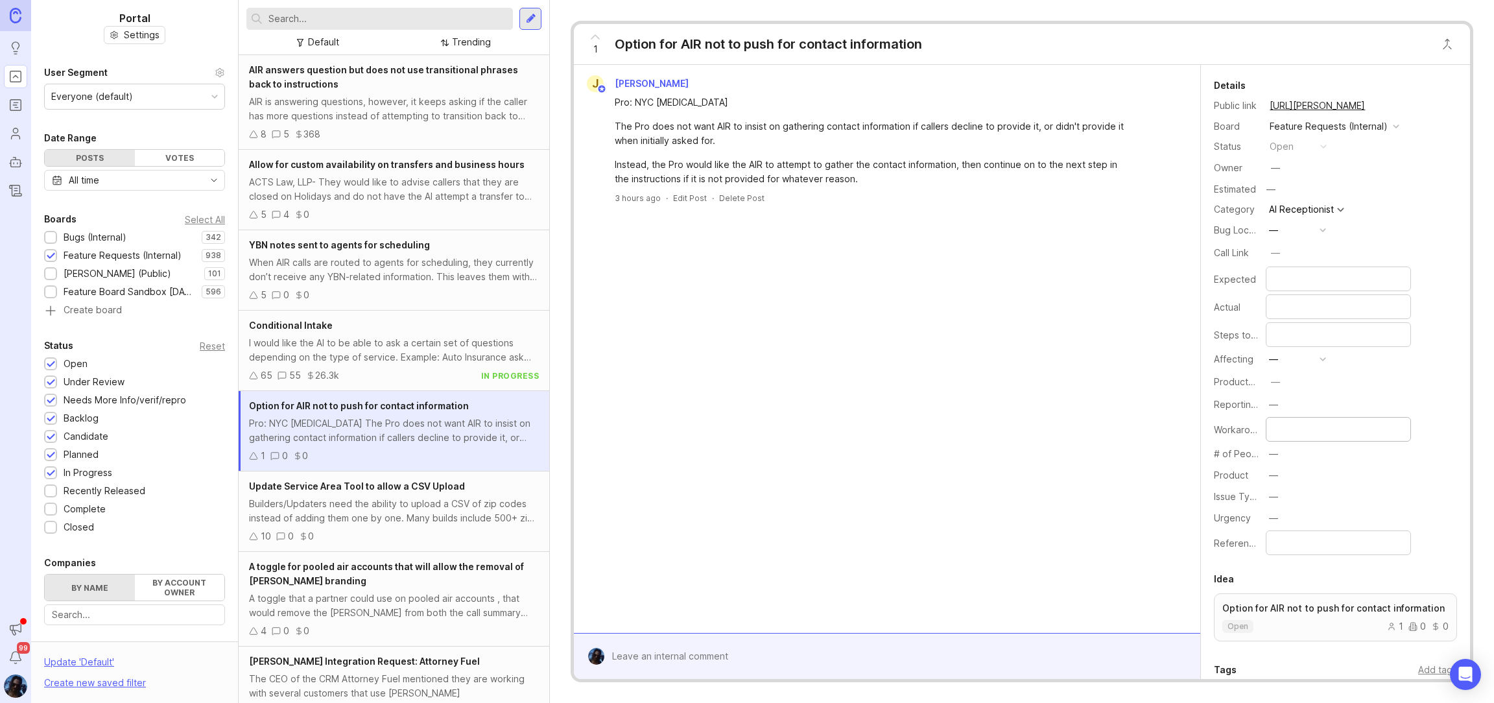
click at [1088, 379] on div "J [PERSON_NAME] Pro: NYC [MEDICAL_DATA] The Pro does not want AIR to insist on …" at bounding box center [887, 349] width 627 height 568
click at [353, 370] on div "65 55 26.3k in progress" at bounding box center [394, 375] width 290 height 14
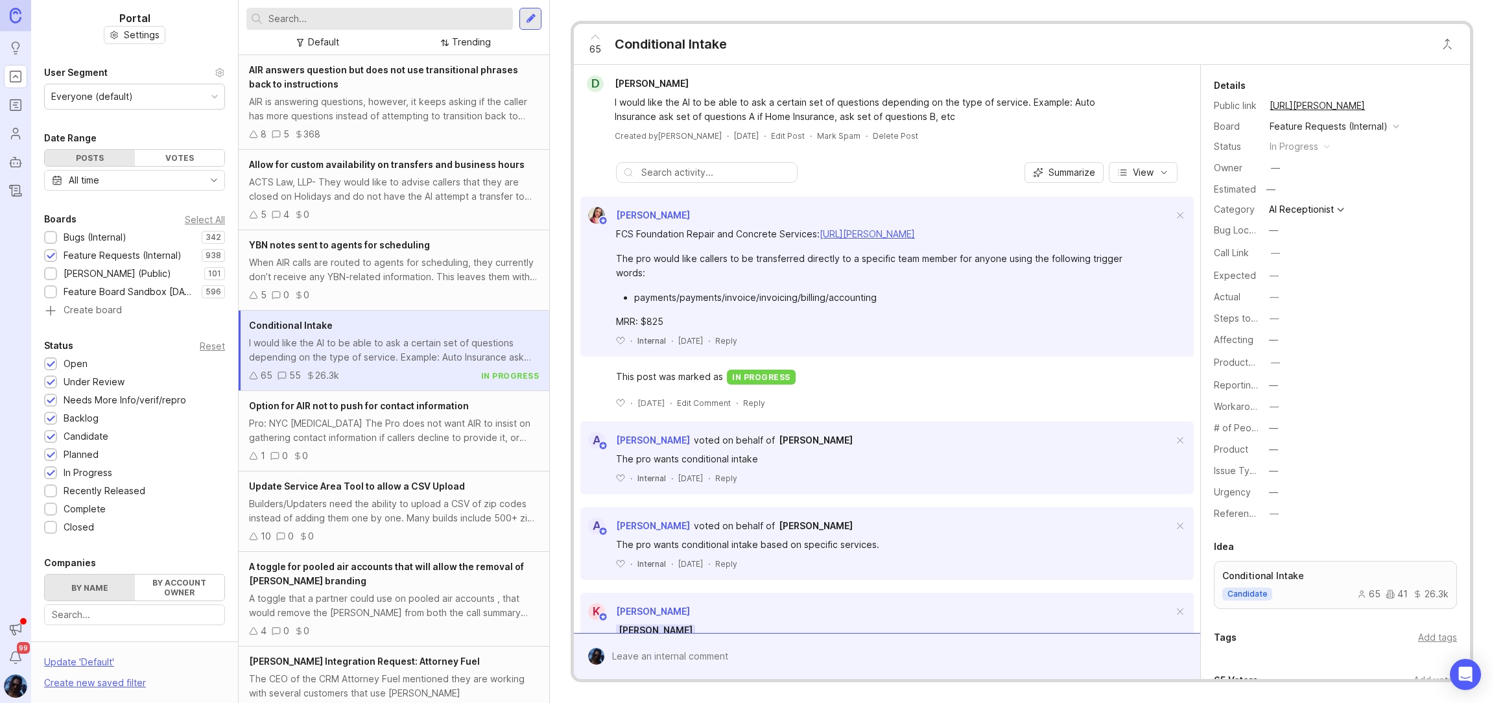
click at [1285, 486] on button "—" at bounding box center [1297, 492] width 65 height 17
click at [1282, 433] on button "—" at bounding box center [1297, 428] width 65 height 17
click at [1219, 429] on label "# of People Affected" at bounding box center [1260, 427] width 92 height 11
click at [1285, 424] on button "—" at bounding box center [1297, 428] width 65 height 17
click at [1227, 405] on label "Workaround" at bounding box center [1240, 406] width 53 height 11
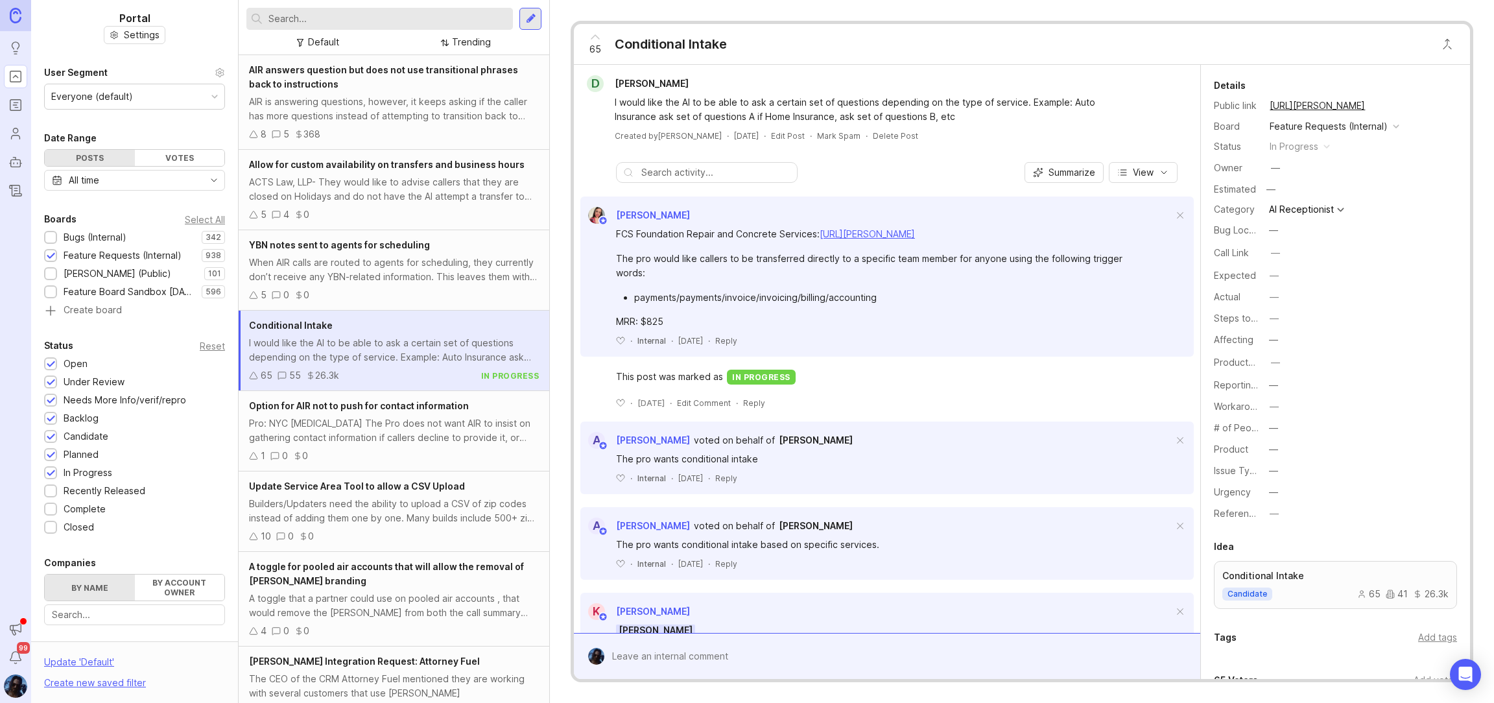
click at [1282, 382] on button "—" at bounding box center [1297, 385] width 65 height 17
click at [1224, 376] on div "Details Public link [URL][PERSON_NAME] Board Feature Requests (Internal) Status…" at bounding box center [1335, 300] width 269 height 445
click at [1282, 339] on button "—" at bounding box center [1297, 339] width 65 height 17
click at [1247, 342] on label "Affecting" at bounding box center [1234, 339] width 40 height 11
